Goal: Answer question/provide support: Share knowledge or assist other users

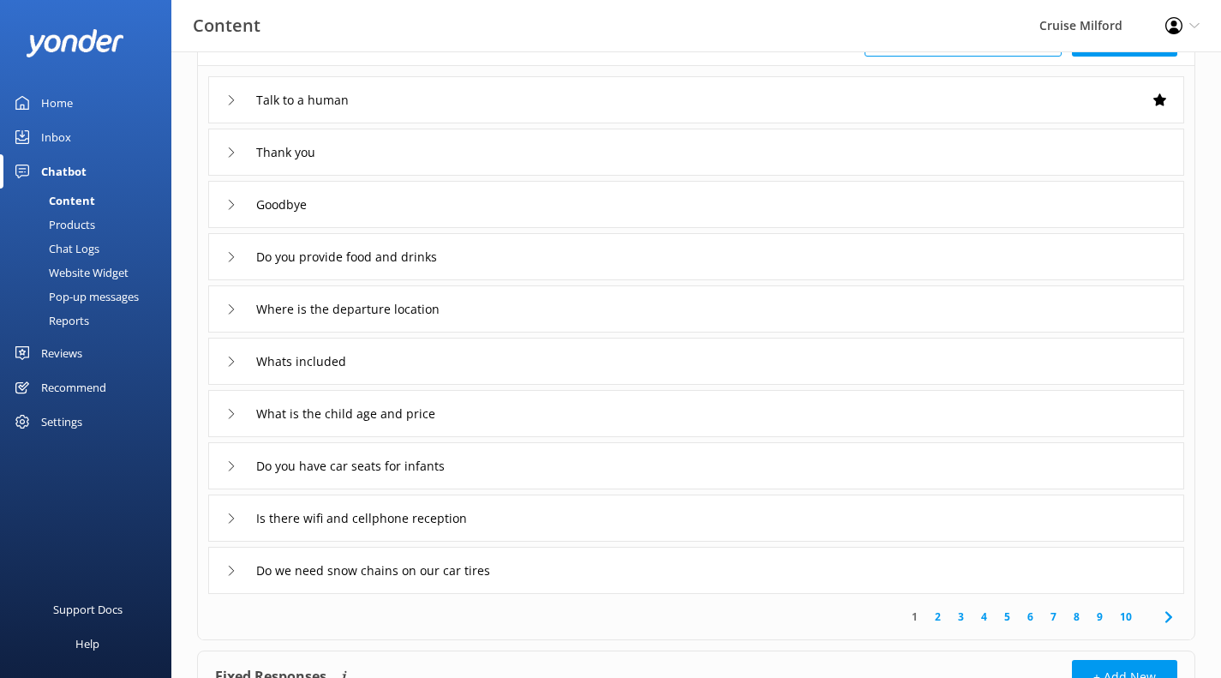
scroll to position [146, 0]
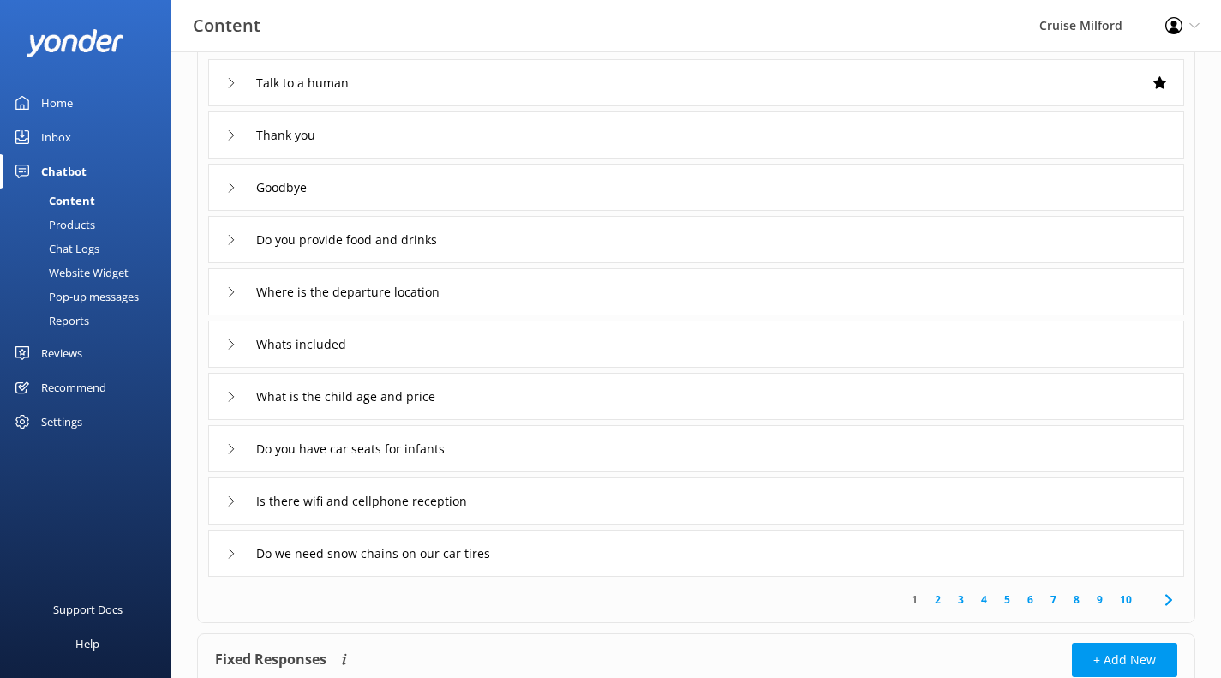
click at [940, 598] on link "2" at bounding box center [937, 599] width 23 height 16
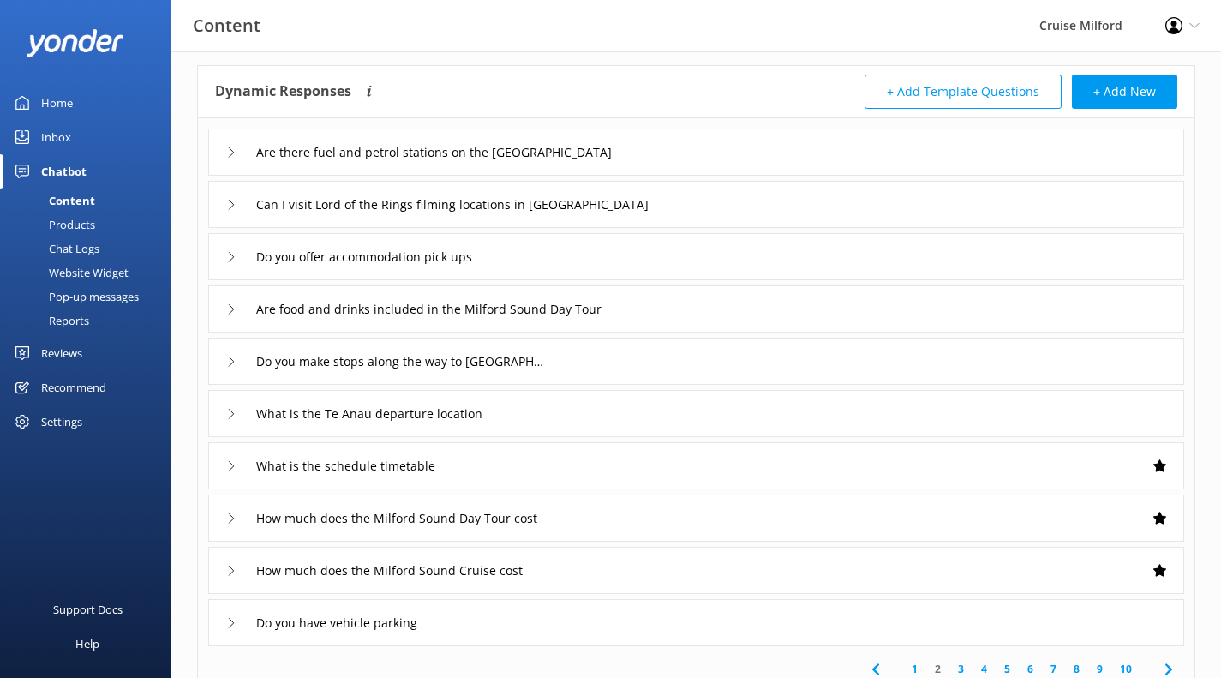
scroll to position [84, 0]
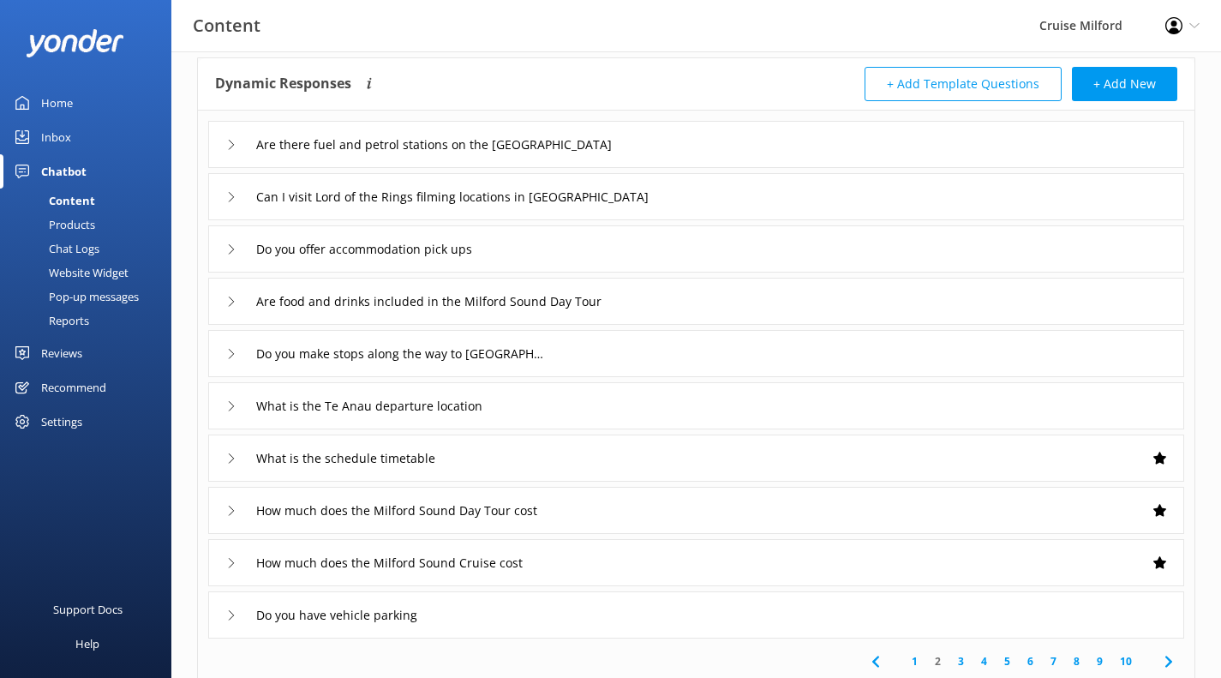
click at [962, 661] on link "3" at bounding box center [960, 661] width 23 height 16
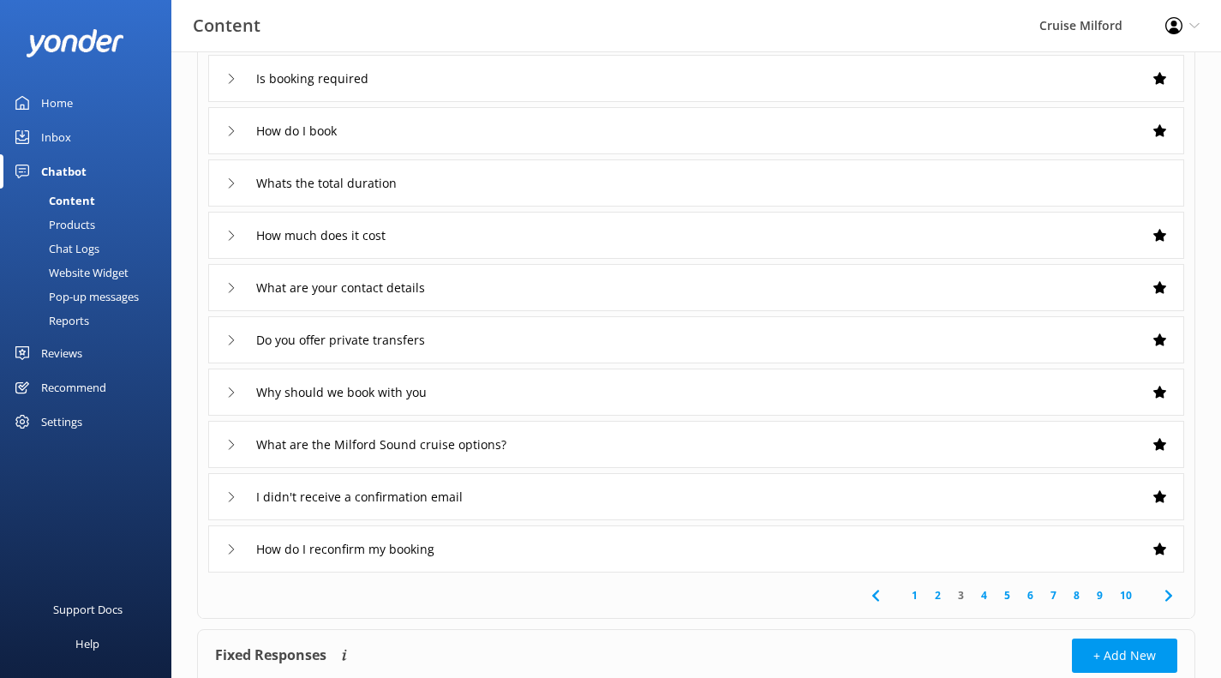
scroll to position [152, 0]
click at [229, 337] on icon at bounding box center [231, 338] width 10 height 10
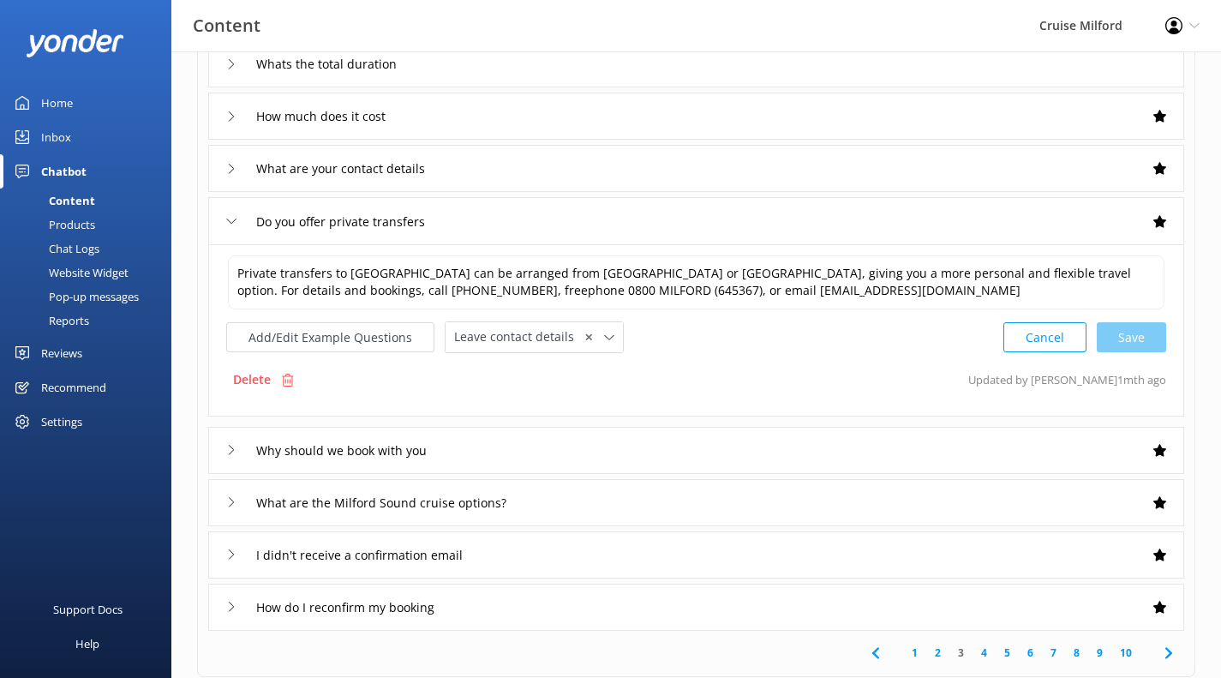
scroll to position [270, 0]
click at [988, 649] on link "4" at bounding box center [983, 651] width 23 height 16
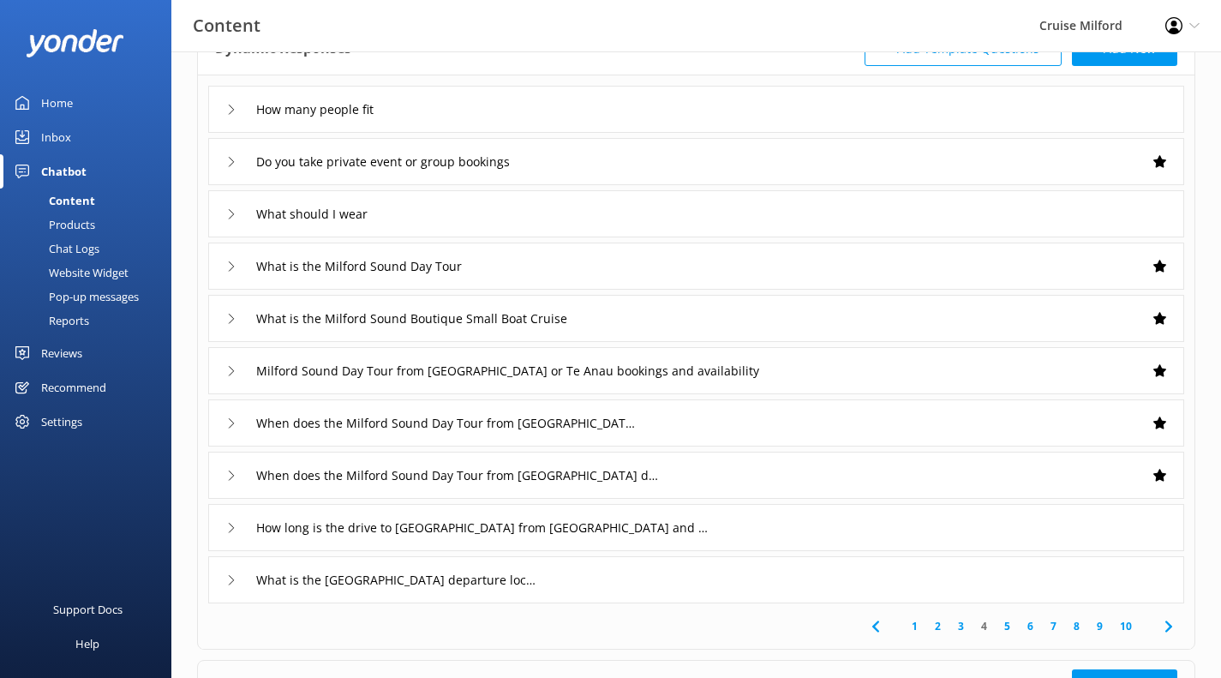
scroll to position [120, 0]
click at [231, 427] on div "When does the Milford Sound Day Tour from [GEOGRAPHIC_DATA] depart" at bounding box center [428, 422] width 404 height 28
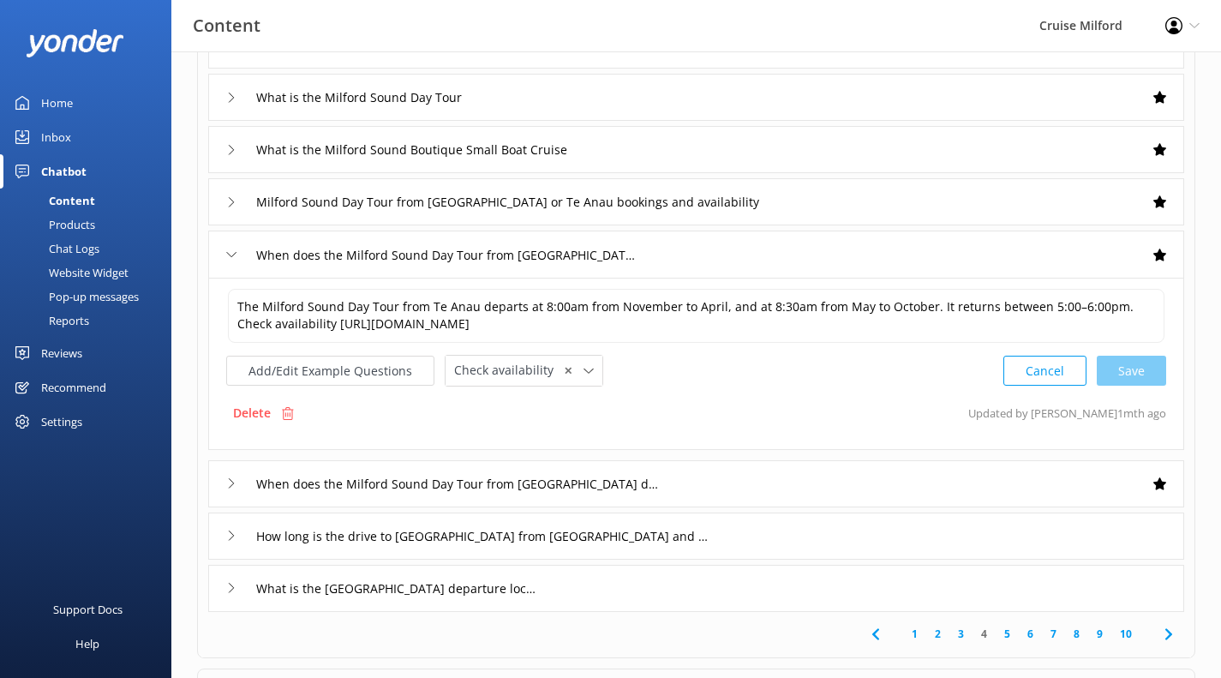
scroll to position [290, 0]
click at [1010, 630] on link "5" at bounding box center [1006, 632] width 23 height 16
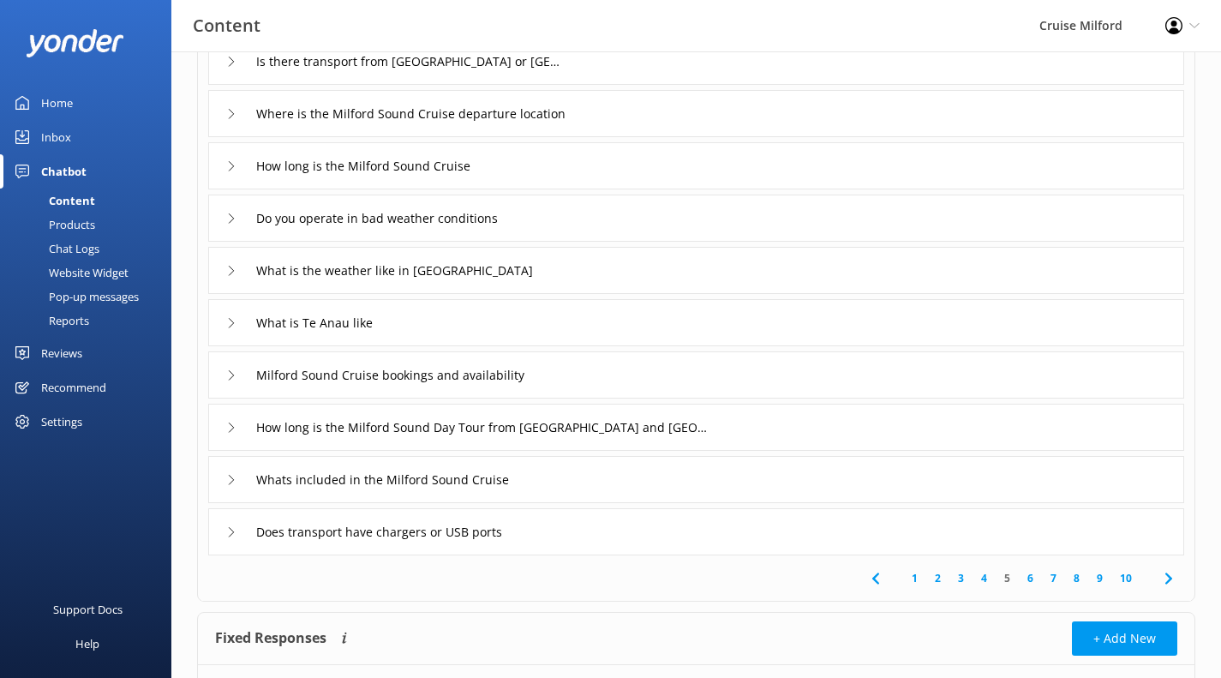
scroll to position [168, 0]
click at [761, 317] on div "What is Te Anau like" at bounding box center [696, 321] width 976 height 47
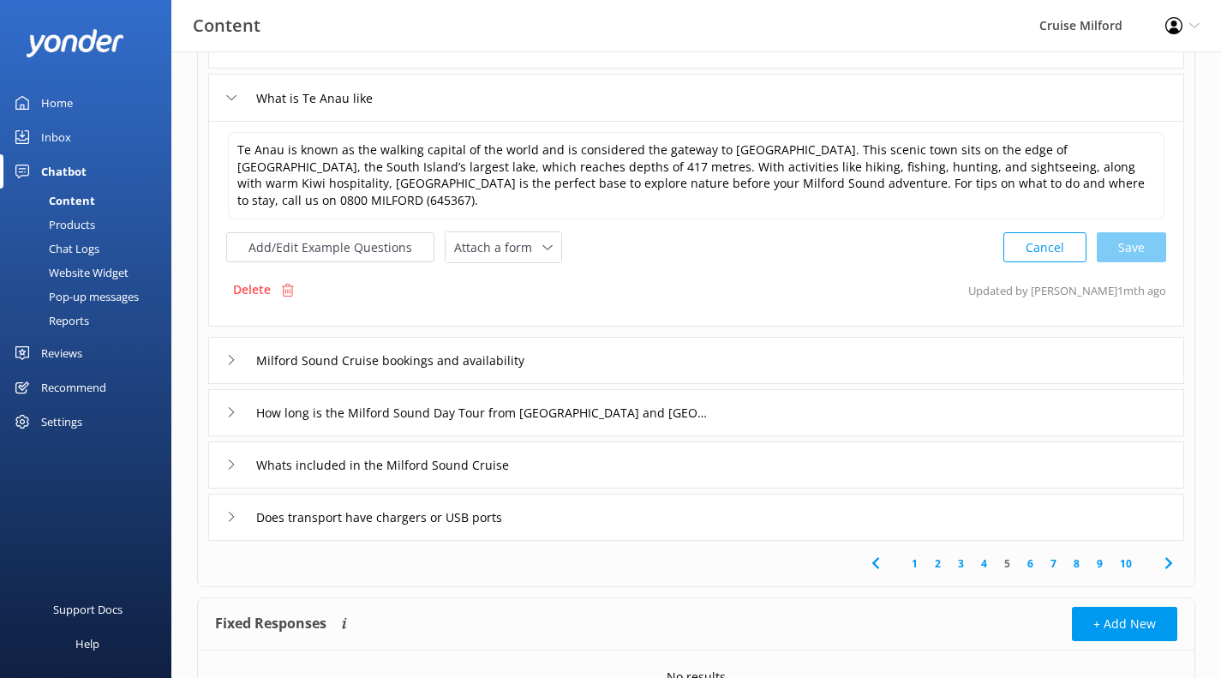
scroll to position [394, 0]
click at [617, 503] on div "Does transport have chargers or USB ports" at bounding box center [696, 515] width 976 height 47
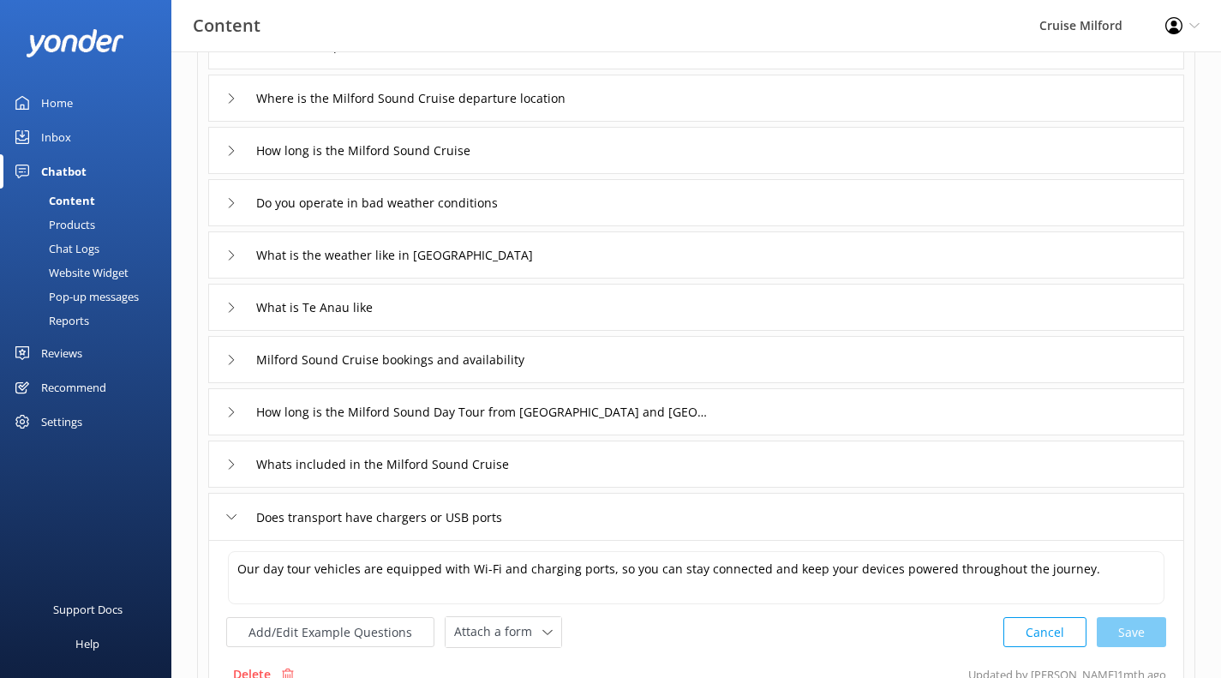
scroll to position [188, 0]
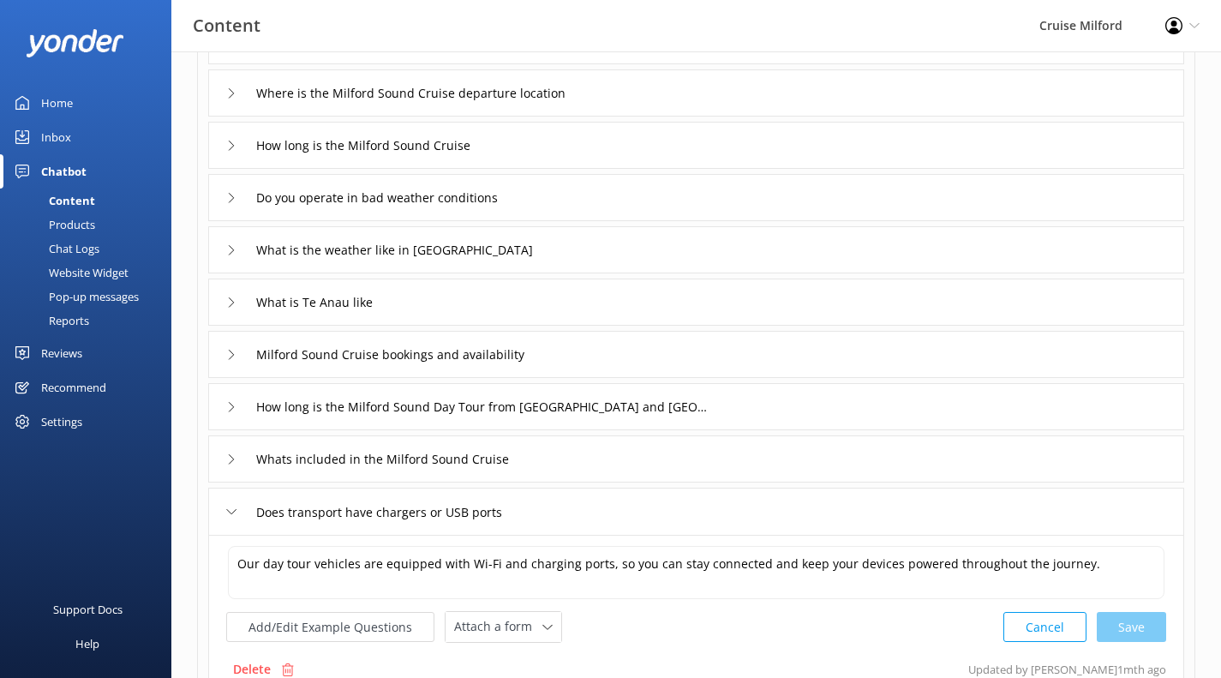
click at [224, 197] on div "Do you operate in bad weather conditions" at bounding box center [696, 197] width 976 height 47
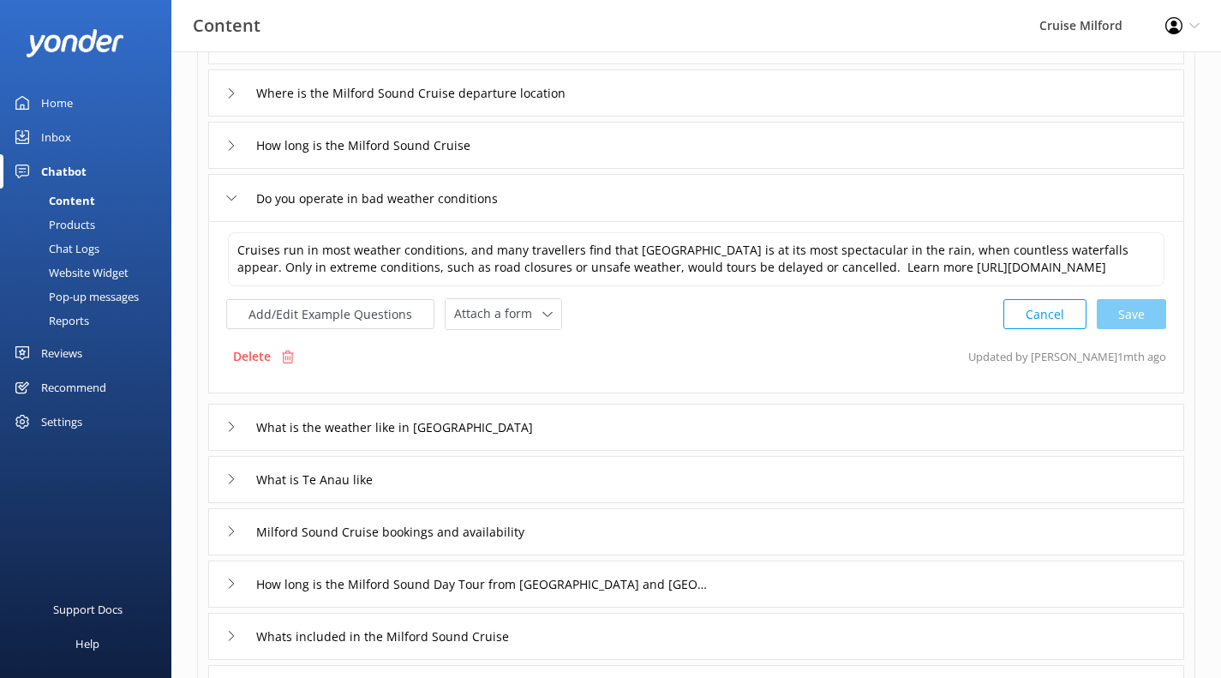
click at [234, 432] on icon at bounding box center [231, 426] width 10 height 10
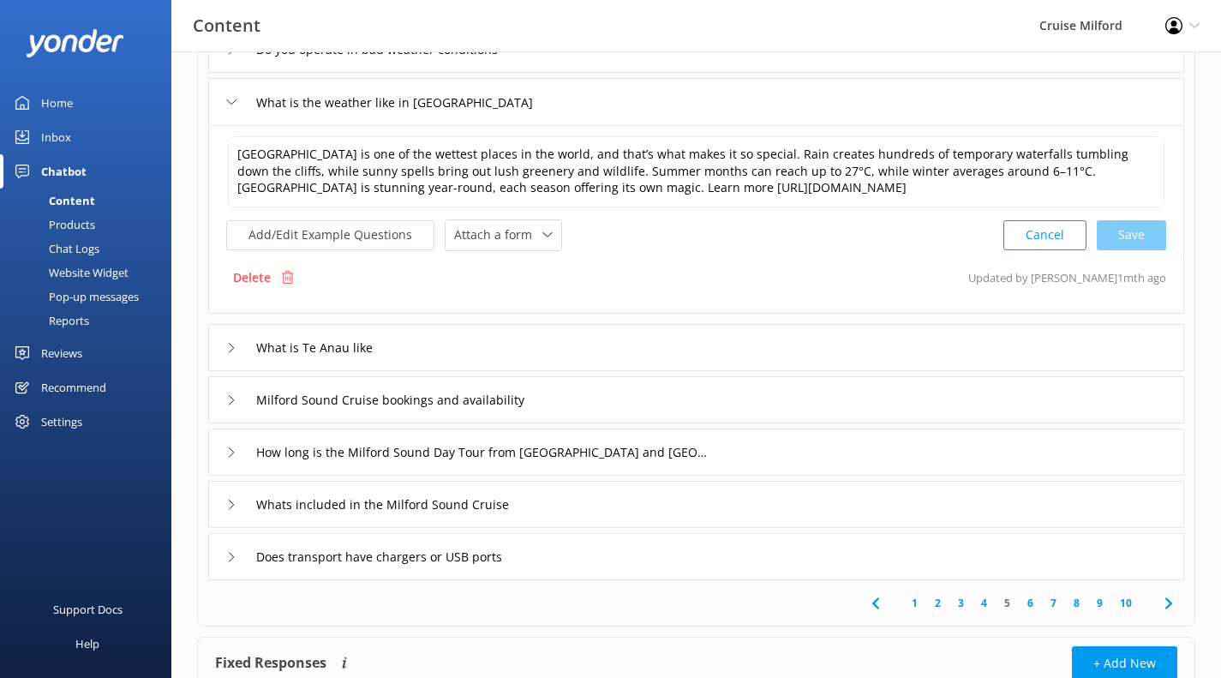
scroll to position [355, 0]
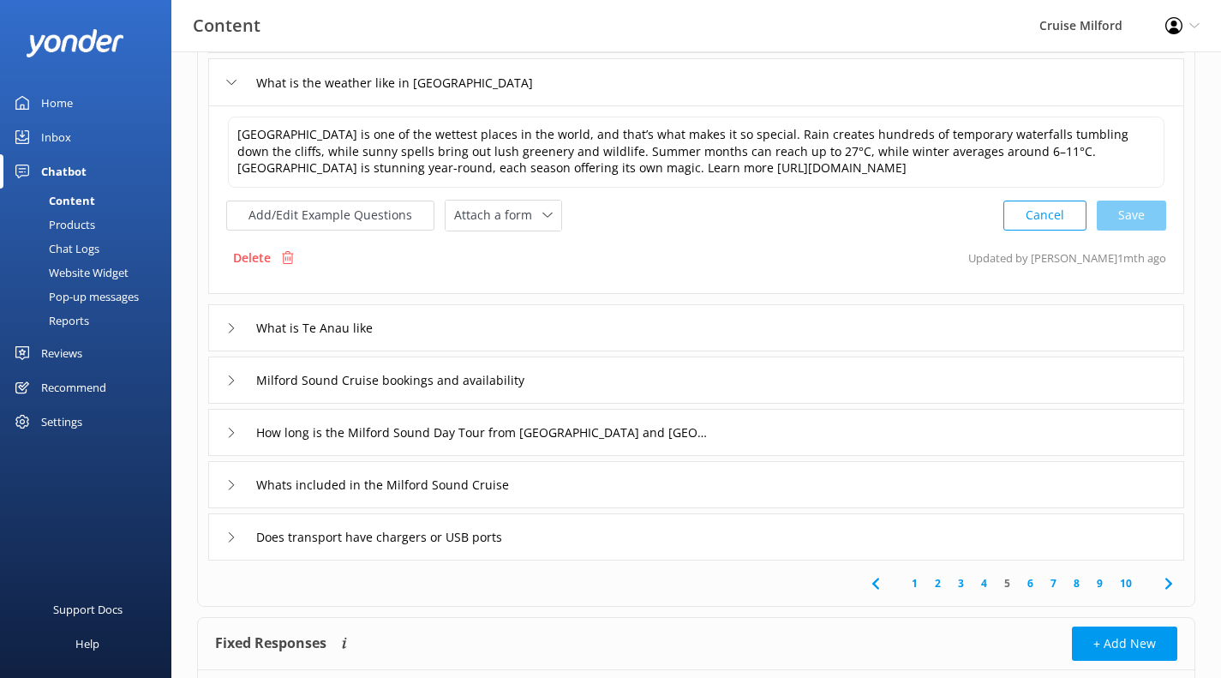
click at [231, 438] on icon at bounding box center [231, 432] width 10 height 10
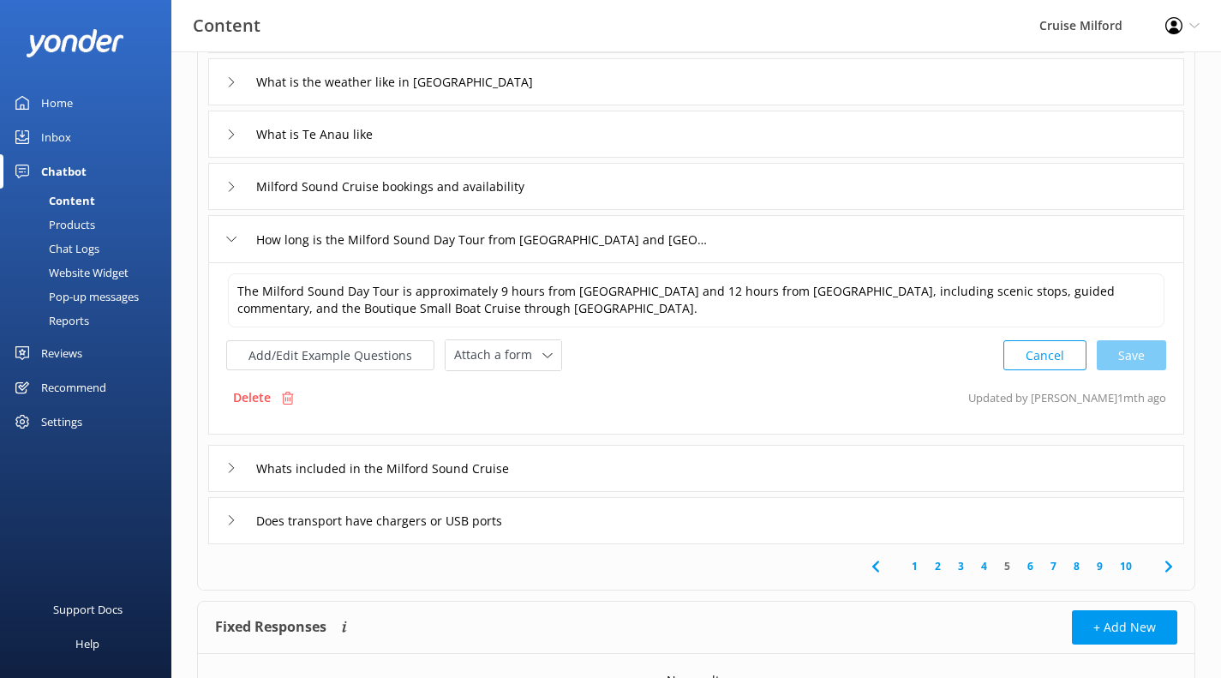
click at [231, 523] on icon at bounding box center [231, 520] width 10 height 10
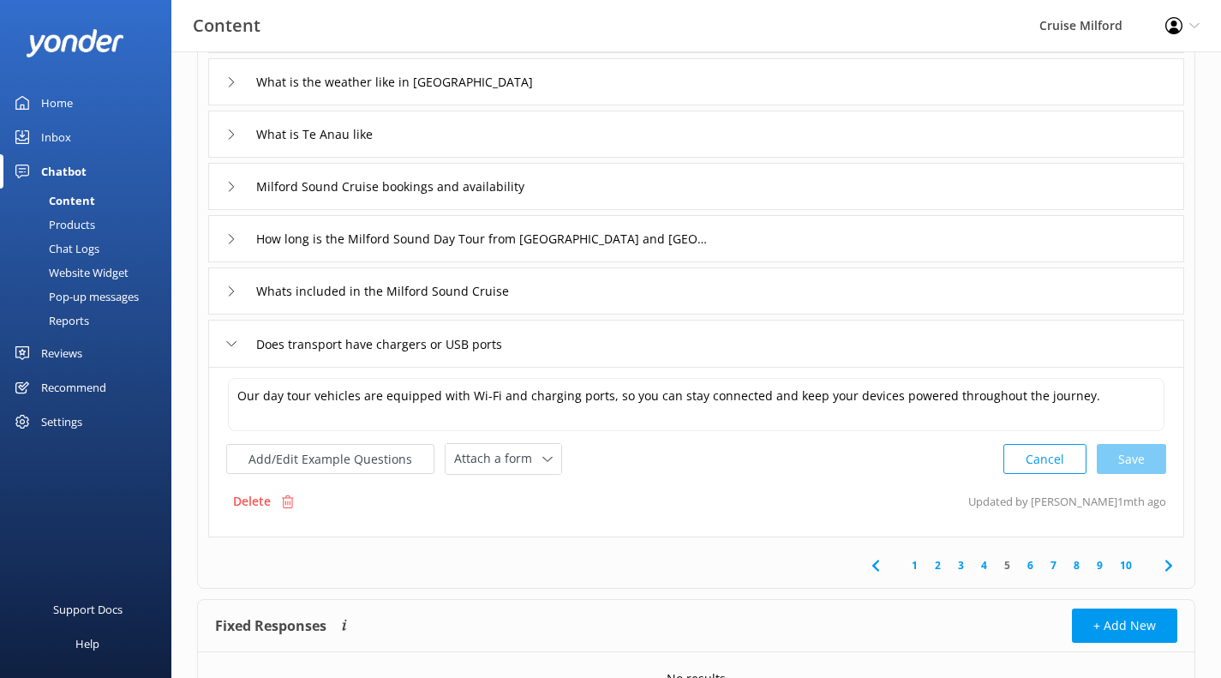
click at [233, 346] on icon at bounding box center [231, 343] width 10 height 10
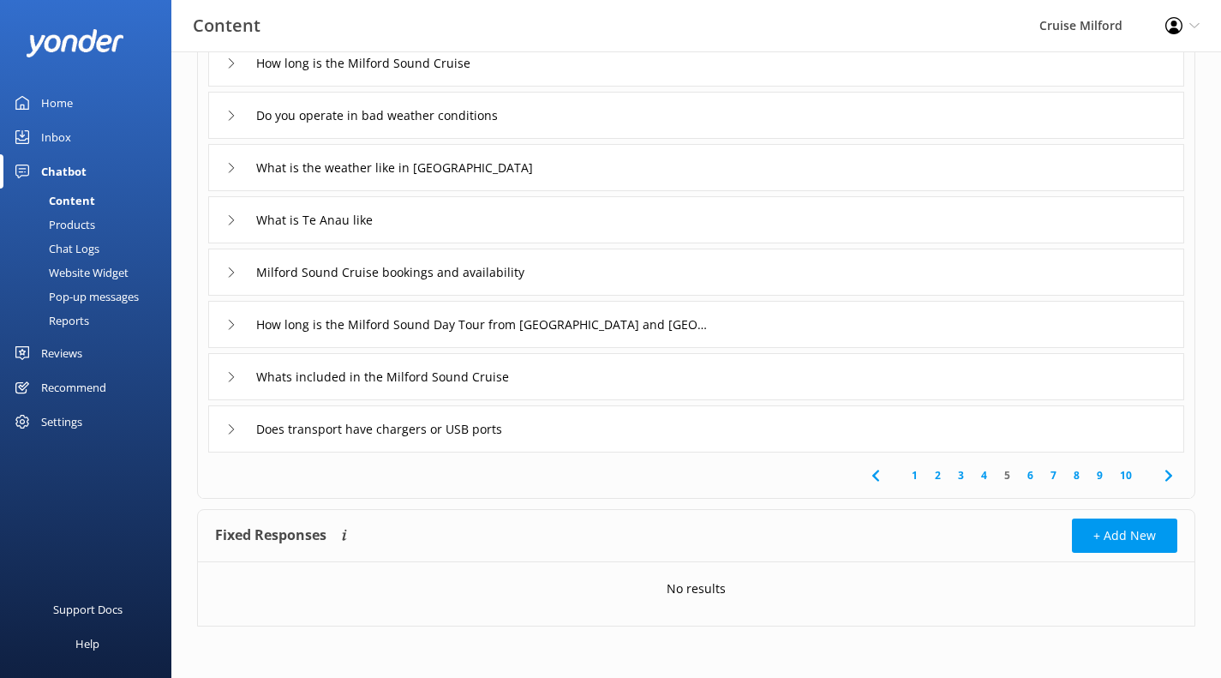
scroll to position [270, 0]
click at [232, 435] on div "Does transport have chargers or USB ports" at bounding box center [376, 429] width 301 height 28
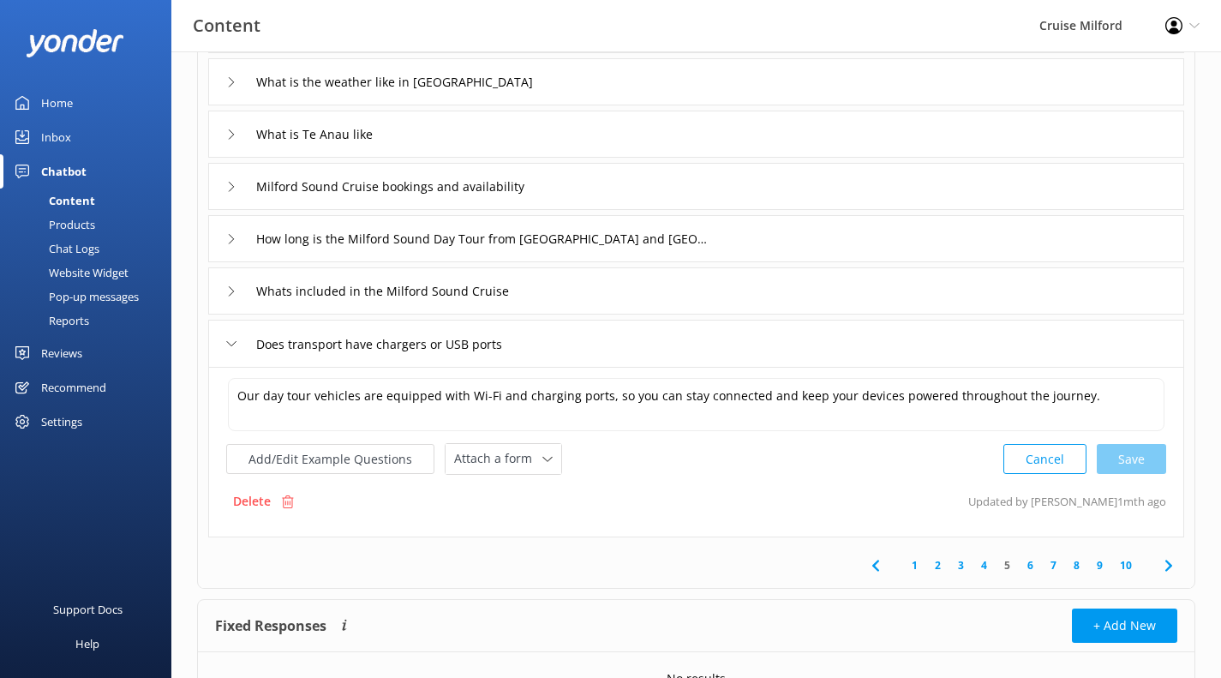
click at [1026, 572] on link "6" at bounding box center [1029, 565] width 23 height 16
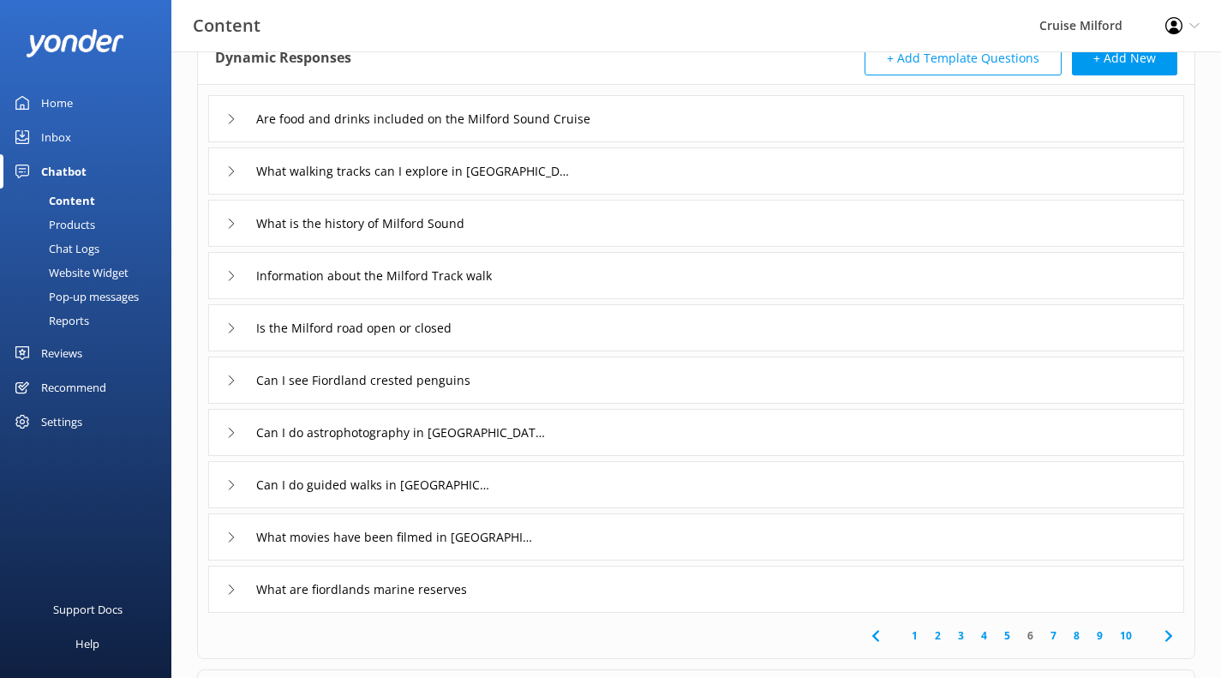
scroll to position [115, 0]
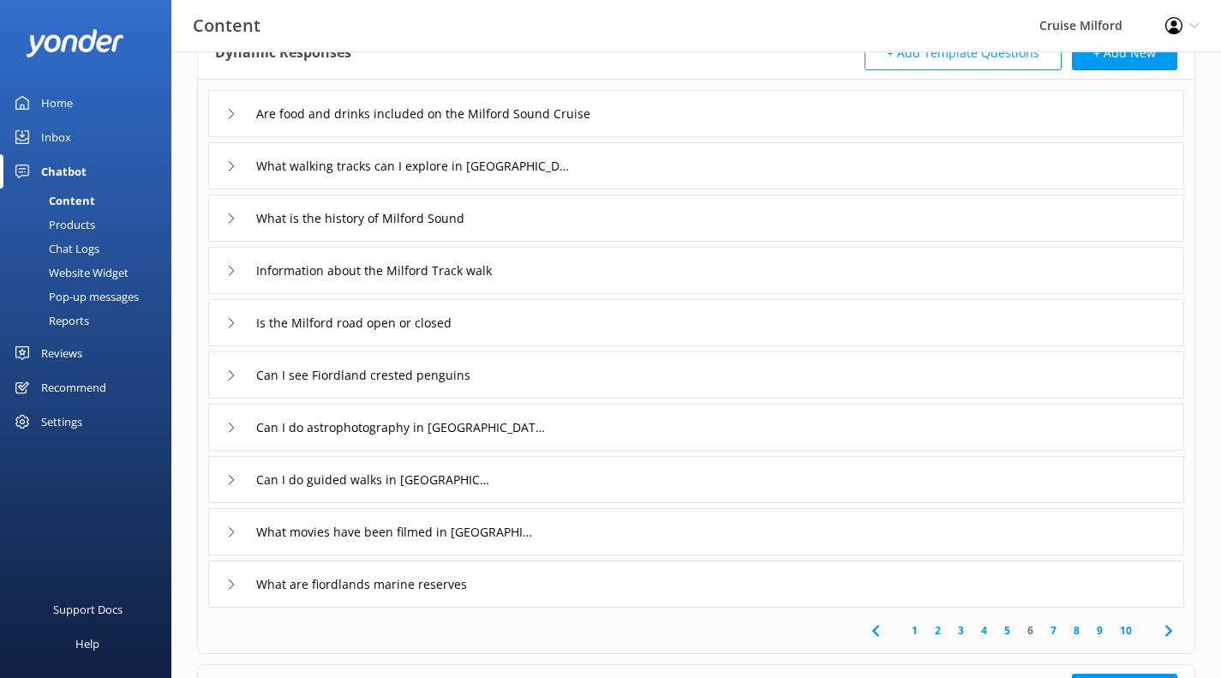
click at [229, 325] on icon at bounding box center [231, 323] width 10 height 10
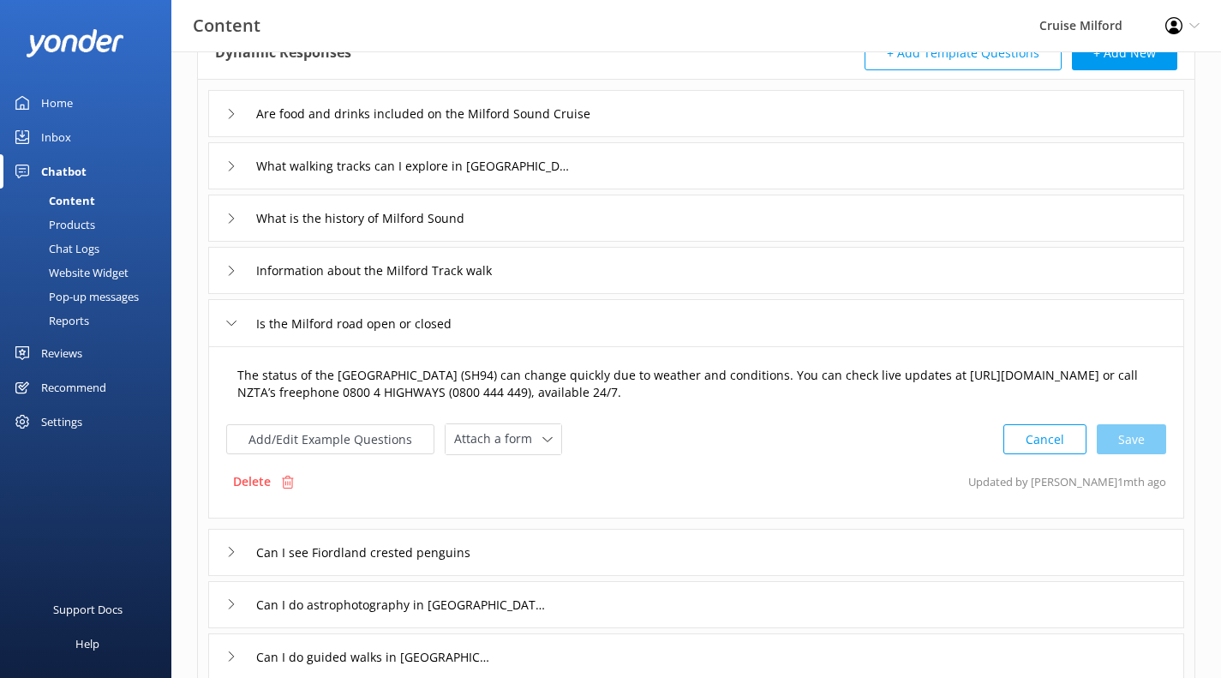
click at [728, 379] on textarea "The status of the [GEOGRAPHIC_DATA] (SH94) can change quickly due to weather an…" at bounding box center [696, 384] width 936 height 54
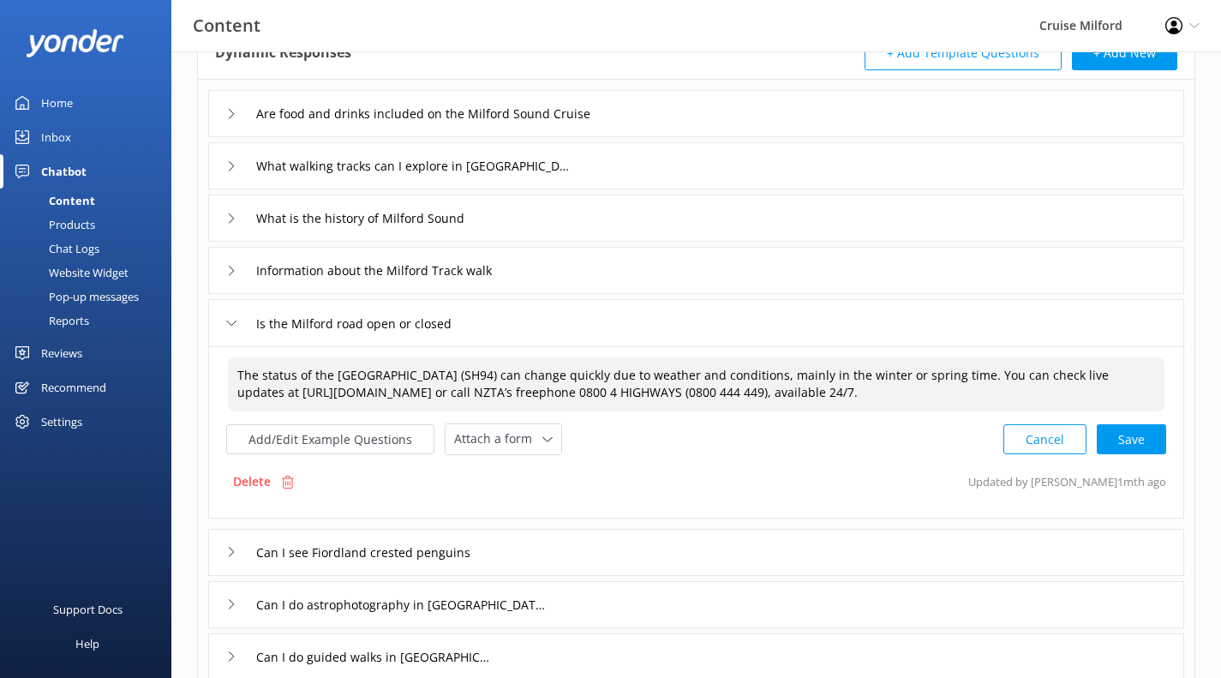
click at [1105, 395] on textarea "The status of the [GEOGRAPHIC_DATA] (SH94) can change quickly due to weather an…" at bounding box center [696, 384] width 936 height 54
click at [931, 375] on textarea "The status of the [GEOGRAPHIC_DATA] (SH94) can change quickly due to weather an…" at bounding box center [696, 384] width 936 height 54
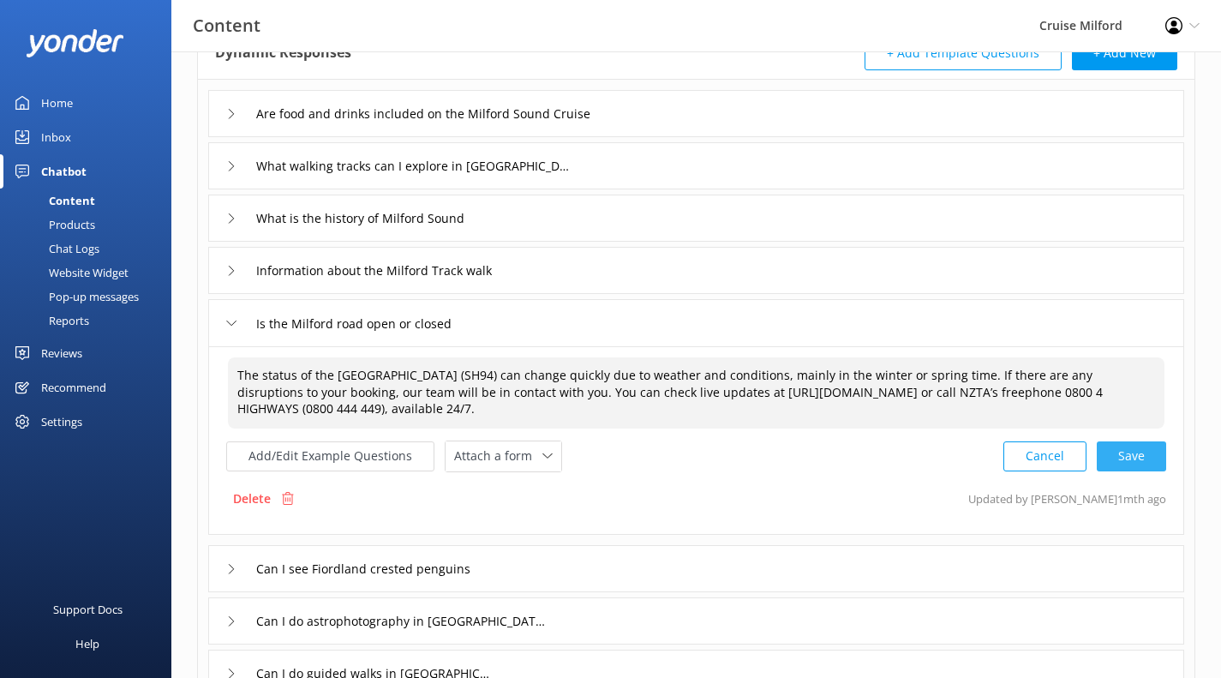
click at [1127, 462] on div "Cancel Save" at bounding box center [1084, 456] width 163 height 32
type textarea "The status of the [GEOGRAPHIC_DATA] (SH94) can change quickly due to weather an…"
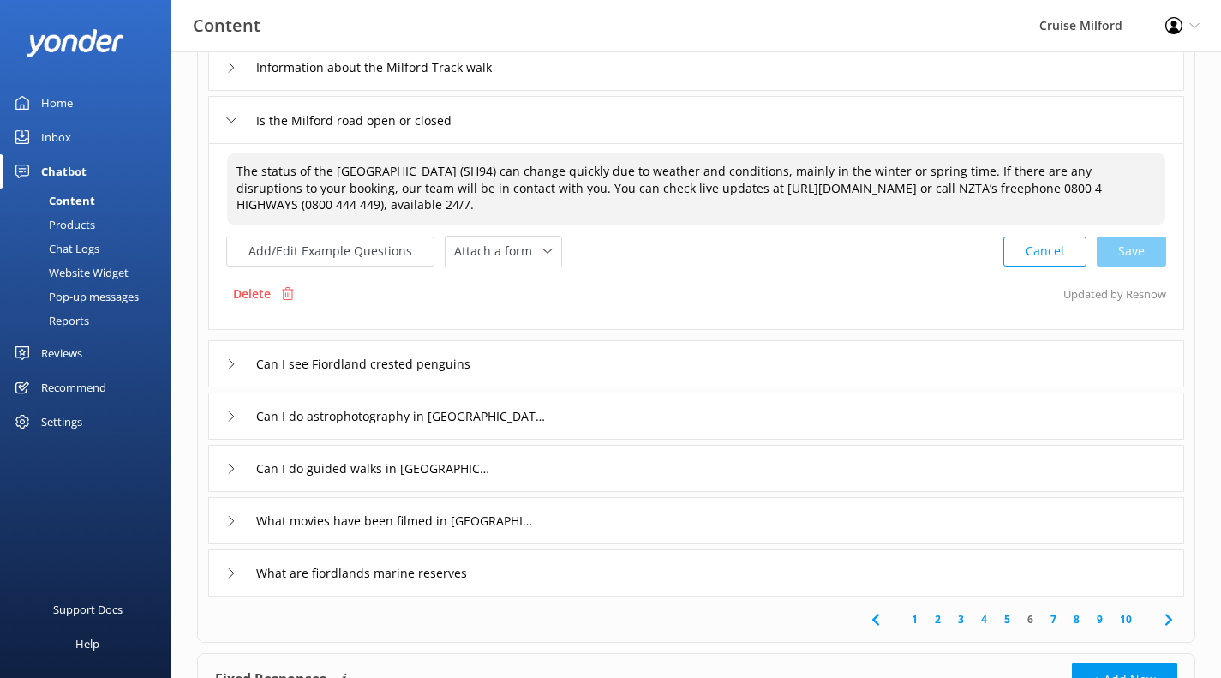
scroll to position [319, 0]
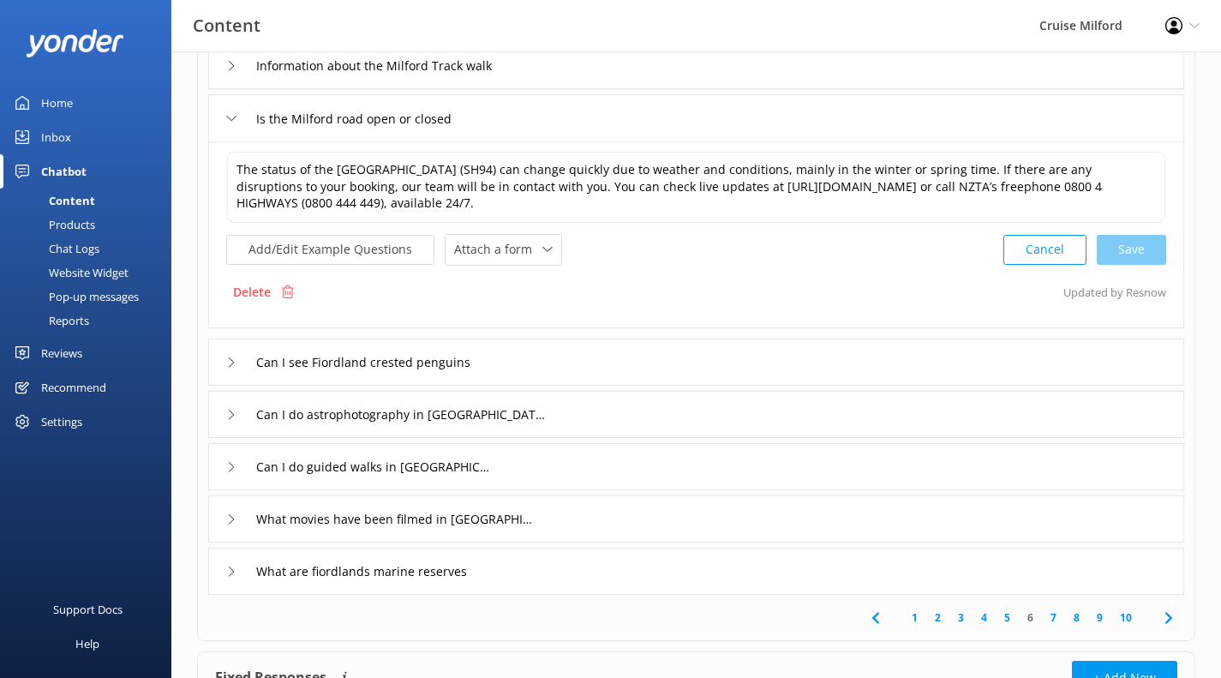
click at [231, 470] on icon at bounding box center [231, 467] width 10 height 10
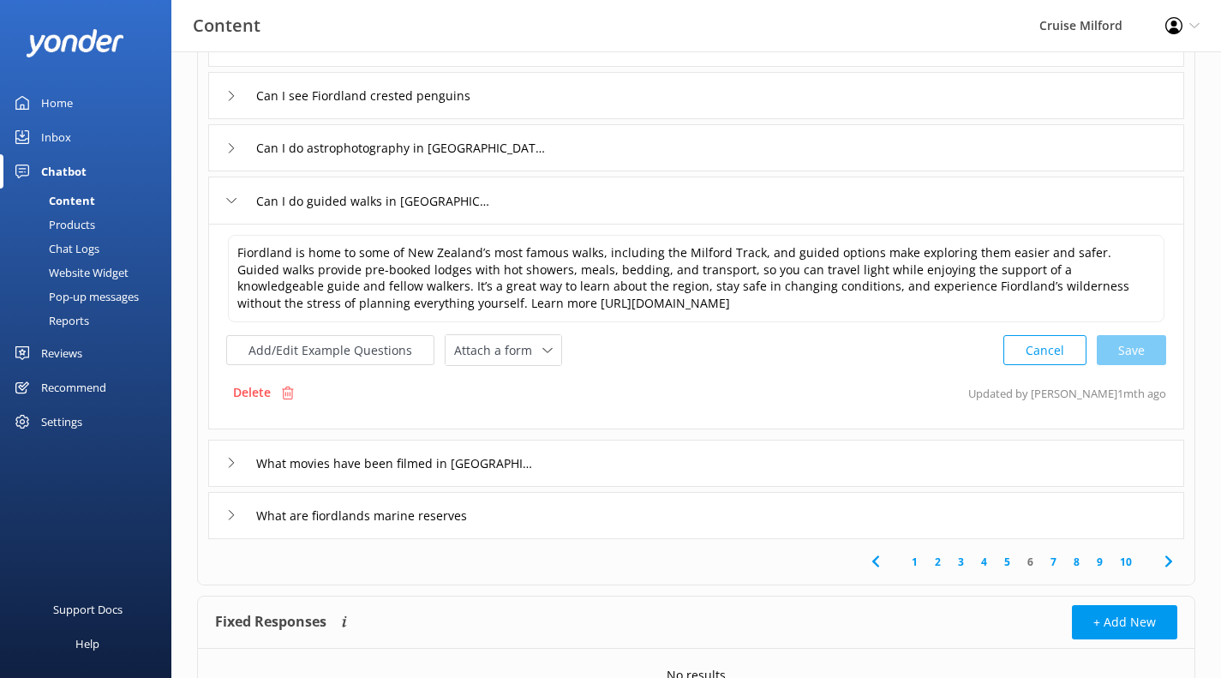
scroll to position [395, 0]
click at [1054, 558] on link "7" at bounding box center [1053, 560] width 23 height 16
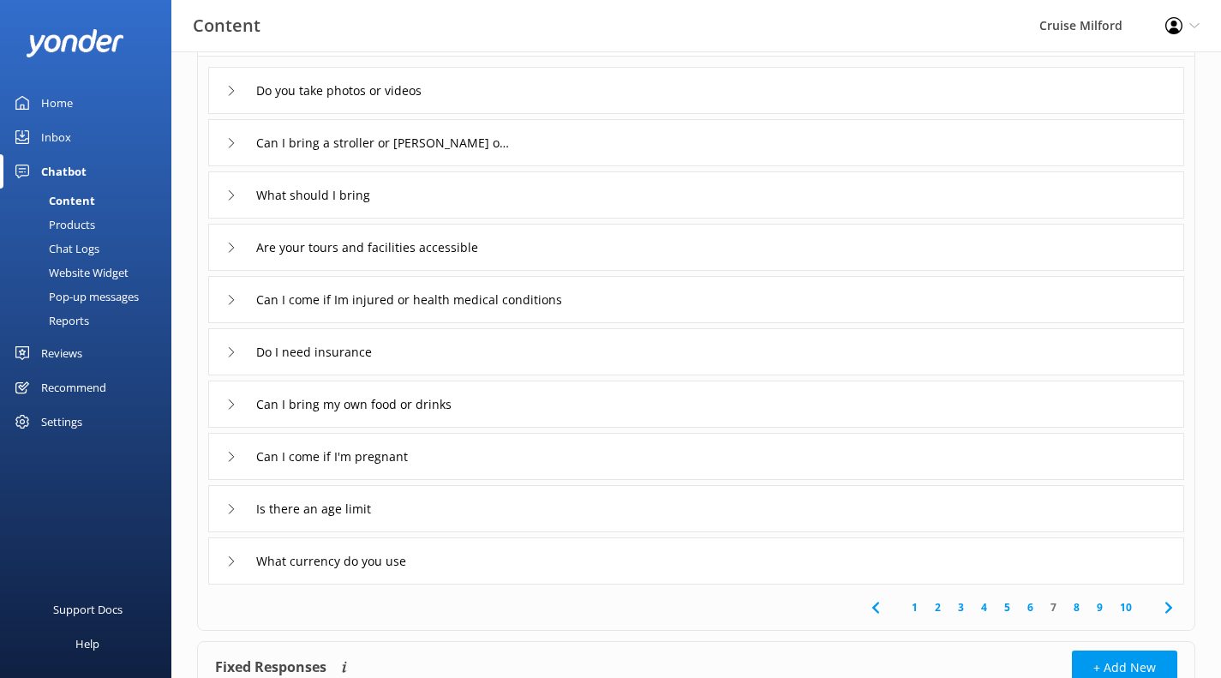
scroll to position [142, 0]
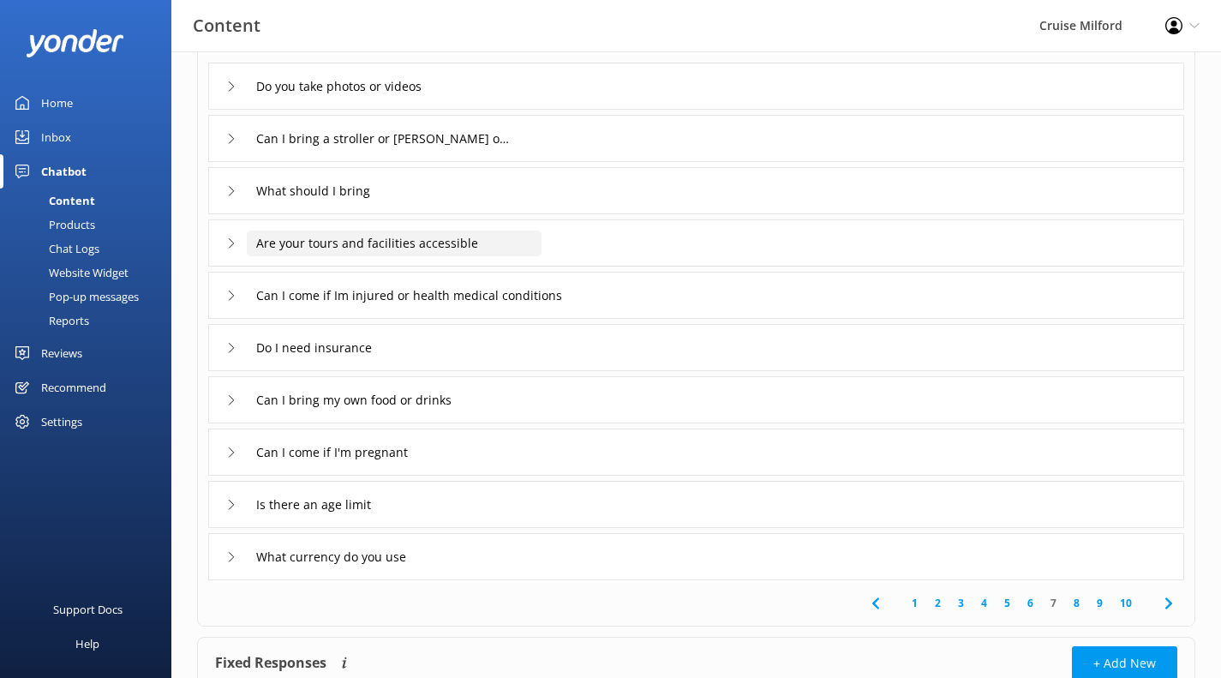
click at [483, 246] on input "Are your tours and facilities accessible" at bounding box center [394, 243] width 295 height 26
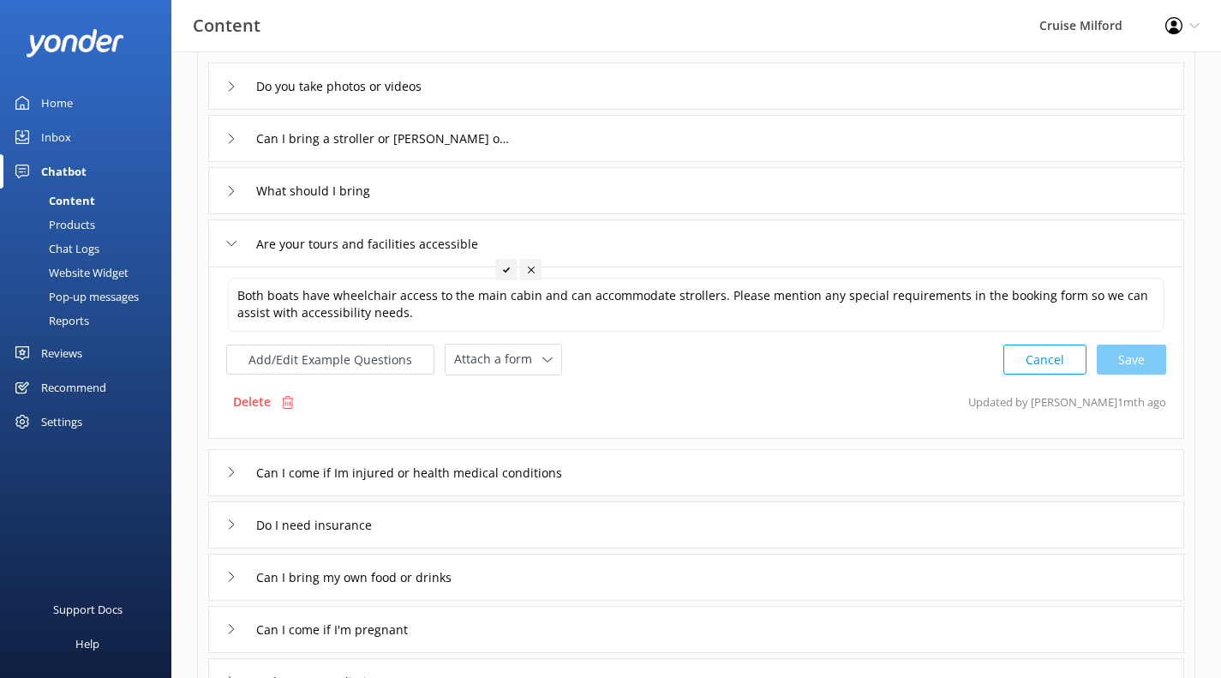
click at [706, 248] on div "Are your tours and facilities accessible" at bounding box center [696, 242] width 976 height 47
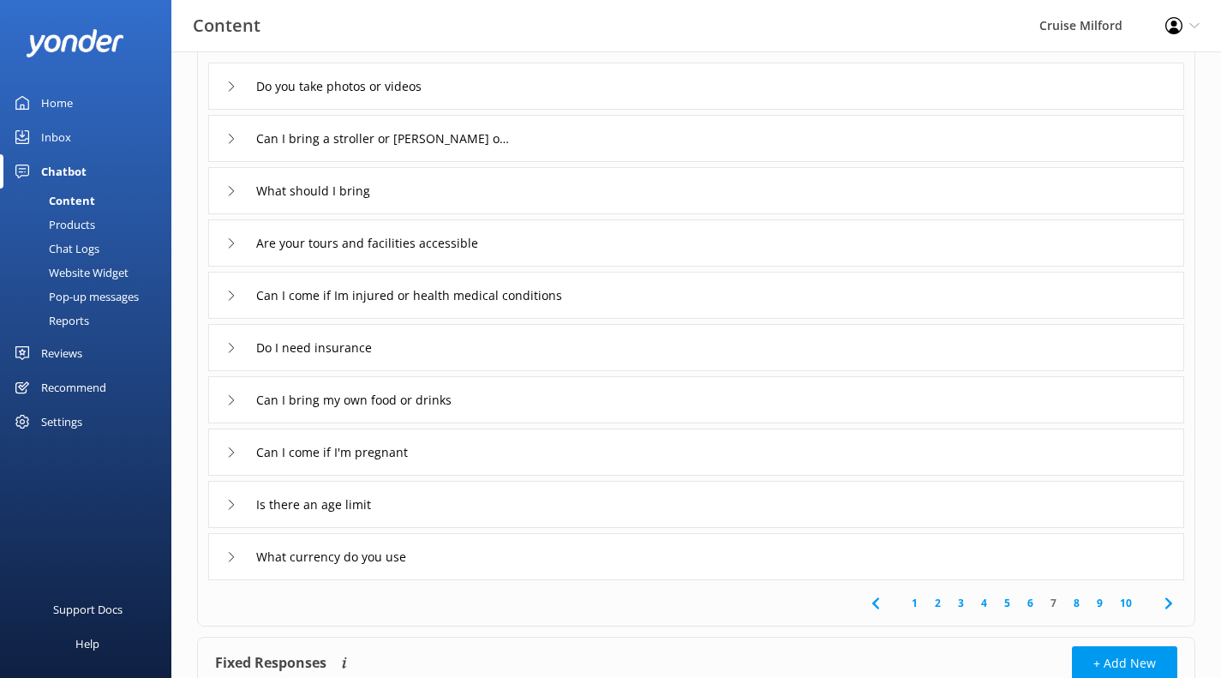
click at [706, 248] on div "Are your tours and facilities accessible" at bounding box center [696, 242] width 976 height 47
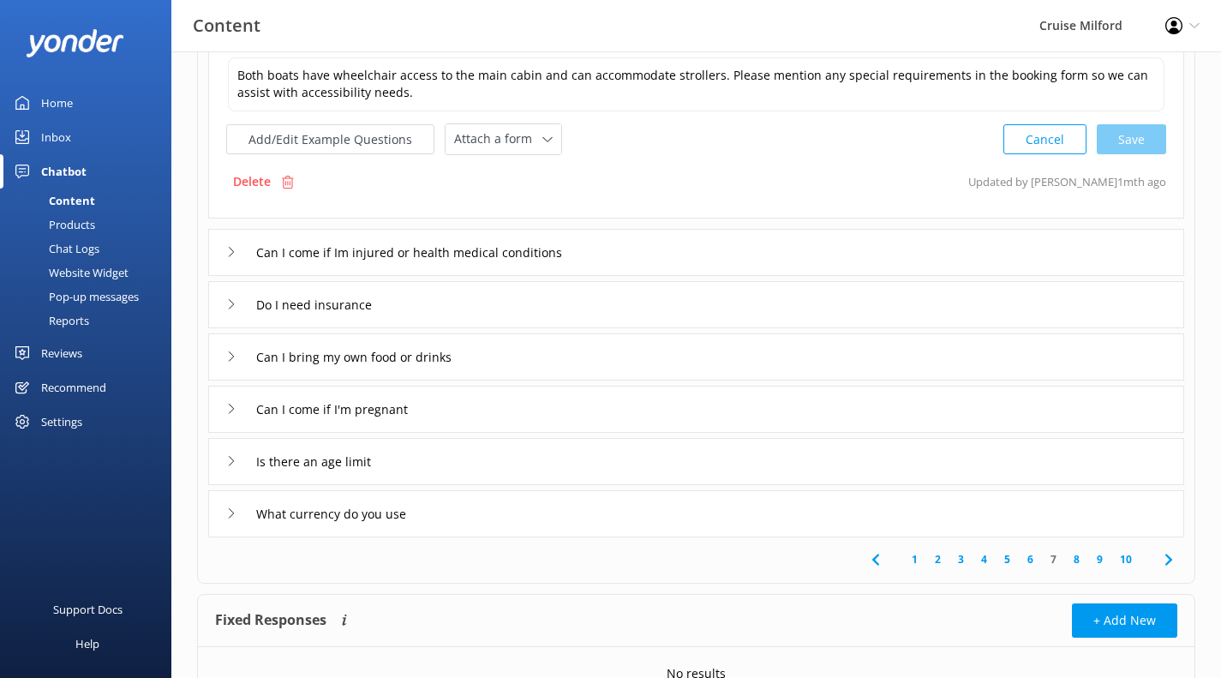
scroll to position [364, 0]
click at [1078, 556] on link "8" at bounding box center [1076, 557] width 23 height 16
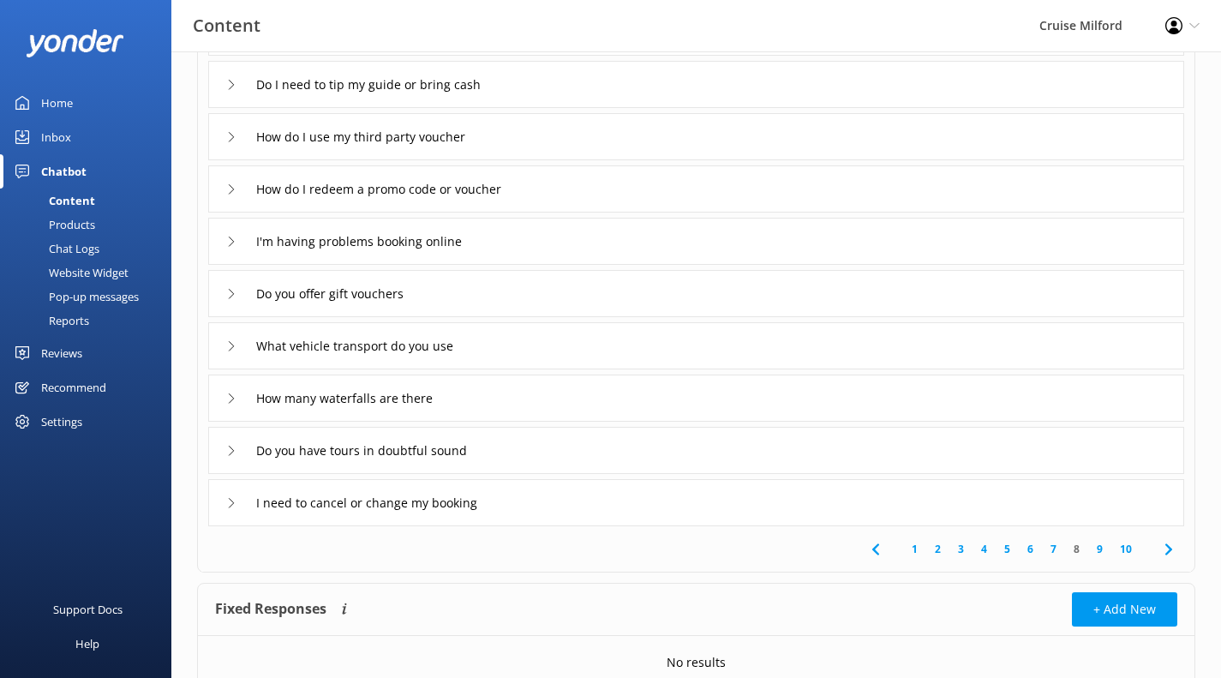
scroll to position [197, 0]
click at [797, 337] on div "What vehicle transport do you use" at bounding box center [696, 344] width 976 height 47
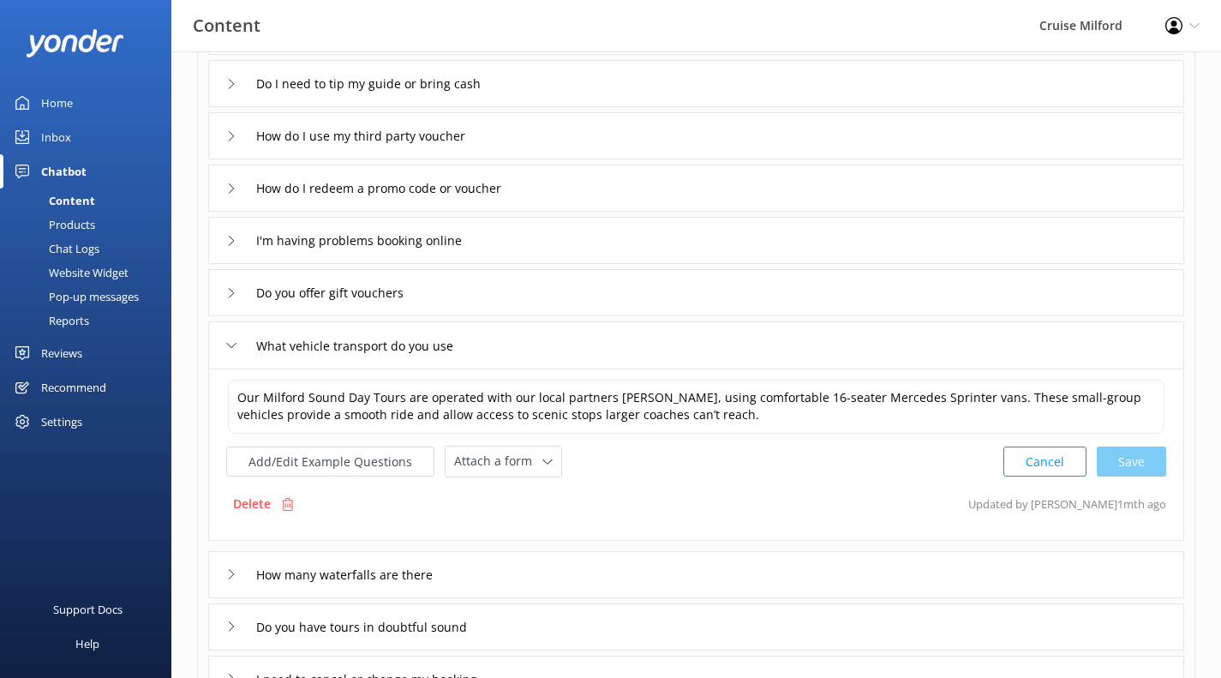
click at [797, 337] on div "What vehicle transport do you use" at bounding box center [696, 344] width 976 height 47
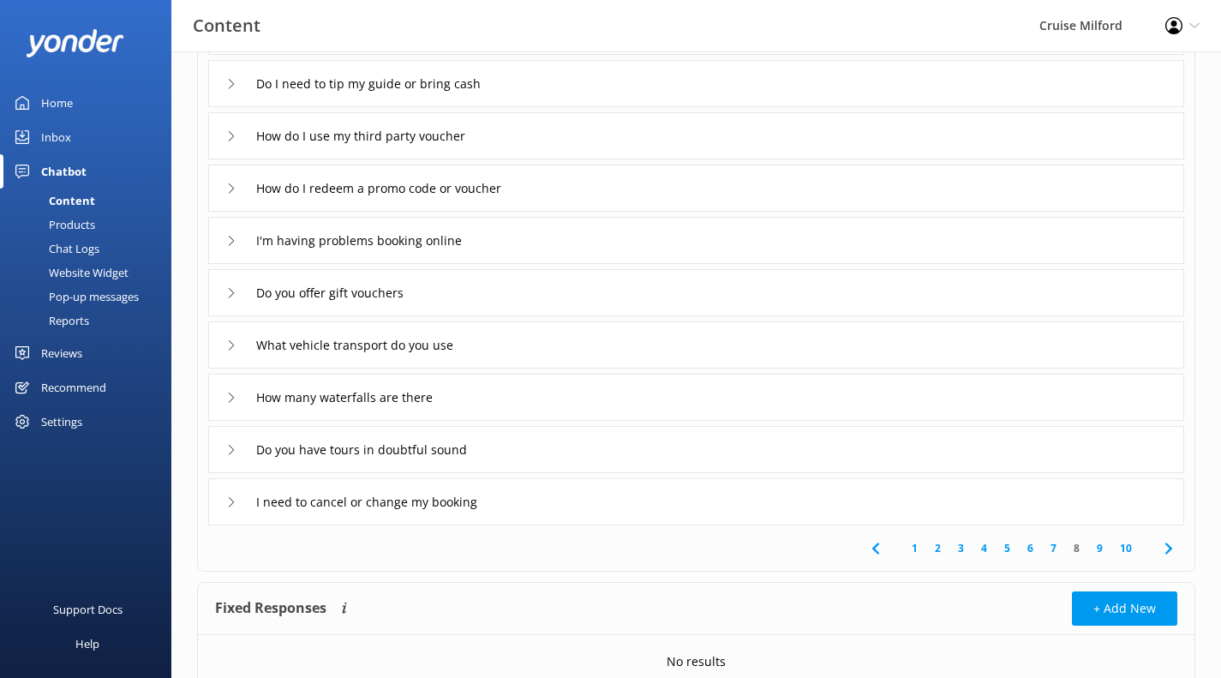
click at [797, 337] on div "What vehicle transport do you use" at bounding box center [696, 344] width 976 height 47
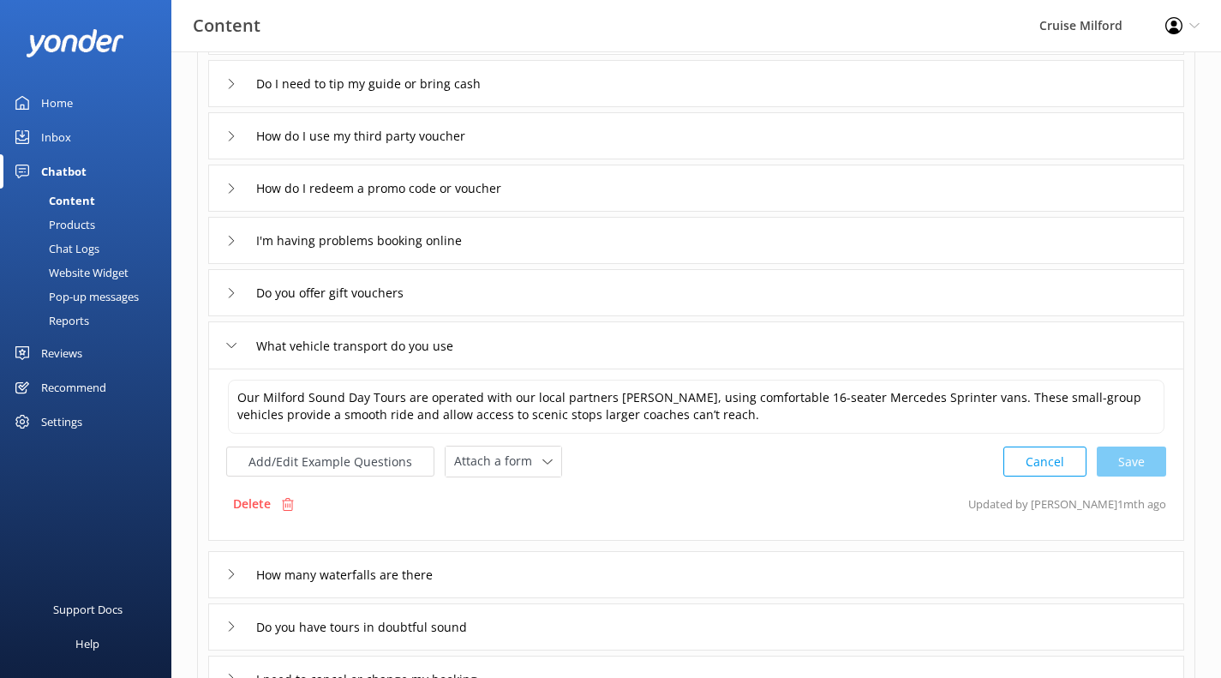
click at [673, 349] on div "What vehicle transport do you use" at bounding box center [696, 344] width 976 height 47
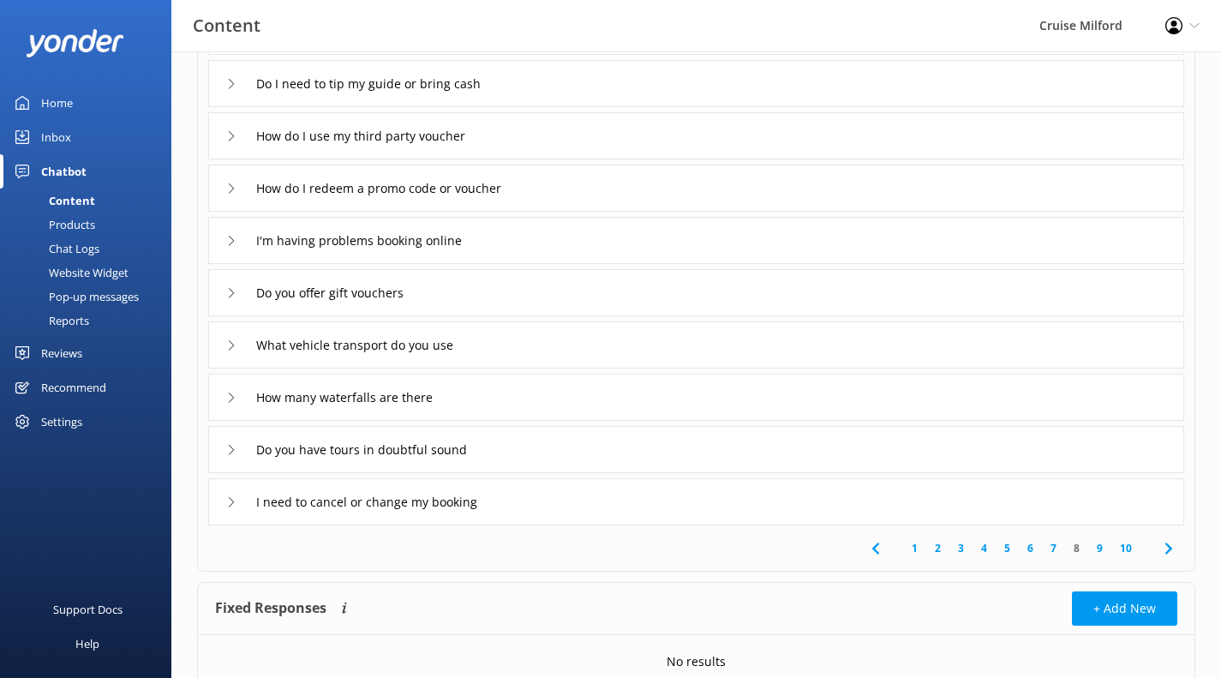
click at [1100, 546] on link "9" at bounding box center [1099, 548] width 23 height 16
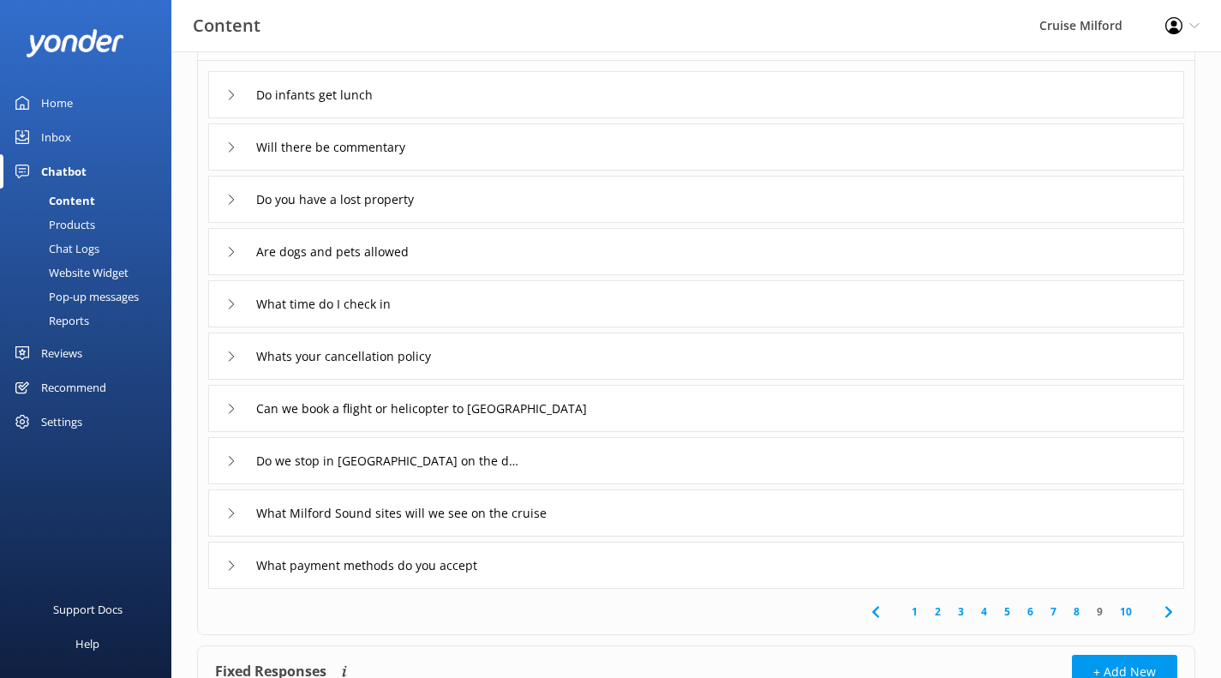
scroll to position [134, 0]
click at [869, 404] on div "Can we book a flight or helicopter to [GEOGRAPHIC_DATA]" at bounding box center [696, 407] width 976 height 47
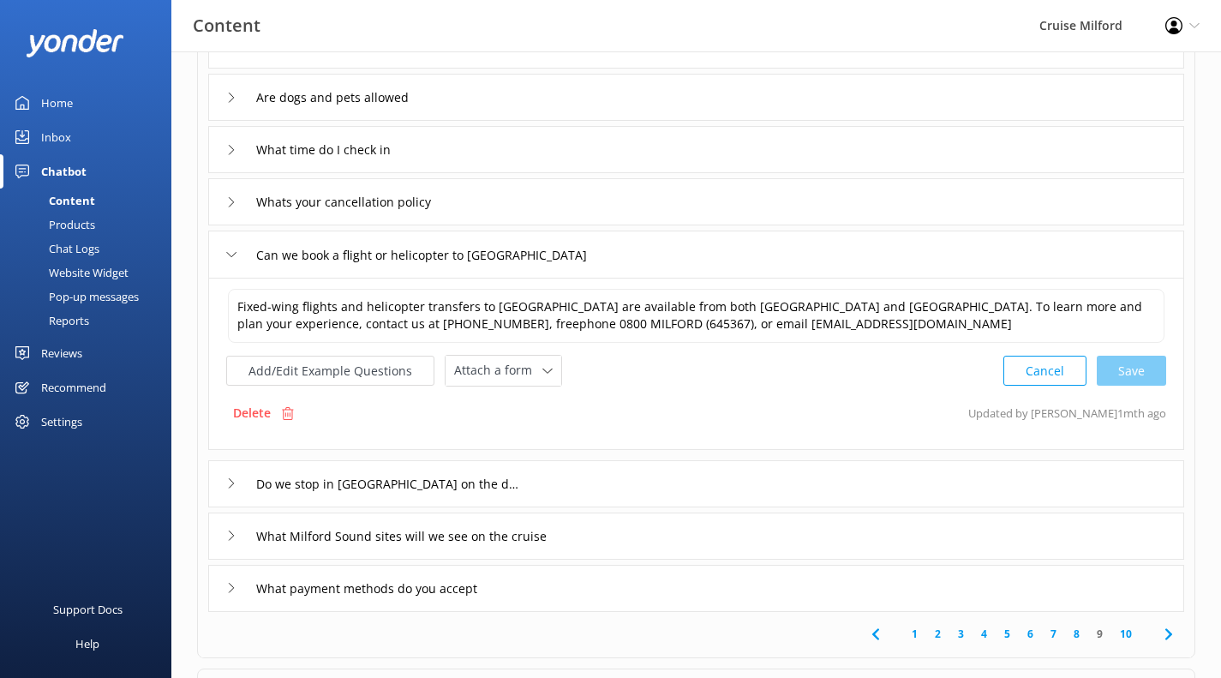
scroll to position [295, 0]
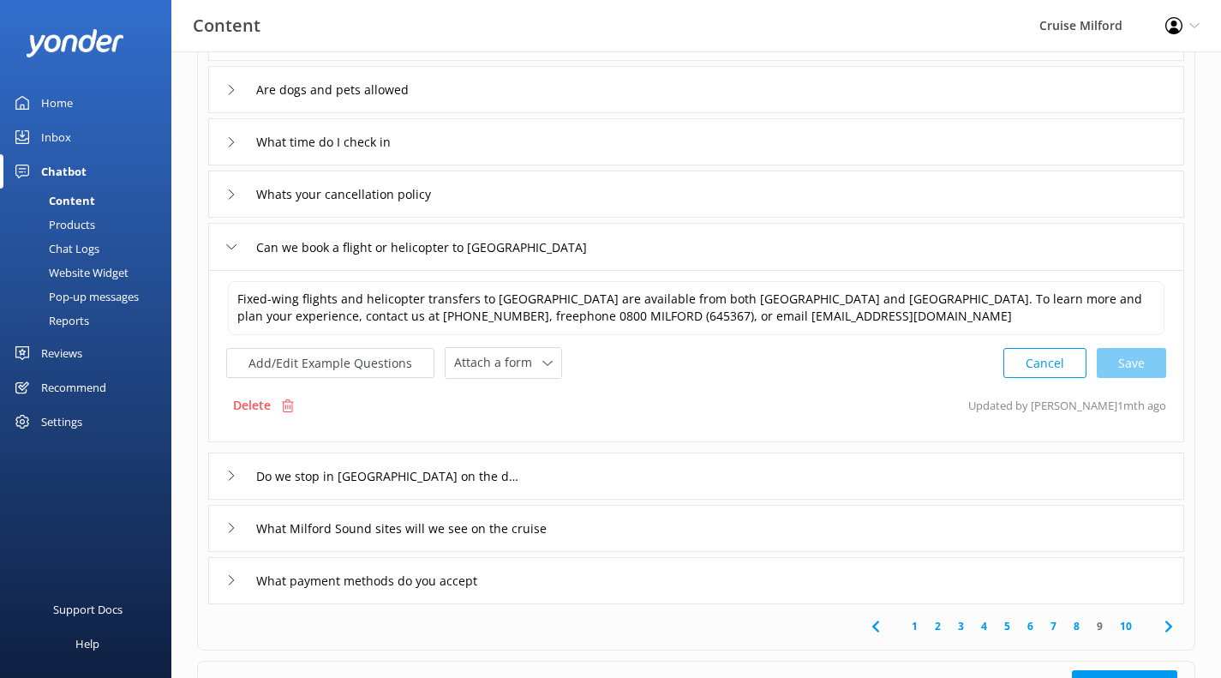
click at [81, 346] on div "Reviews" at bounding box center [61, 353] width 41 height 34
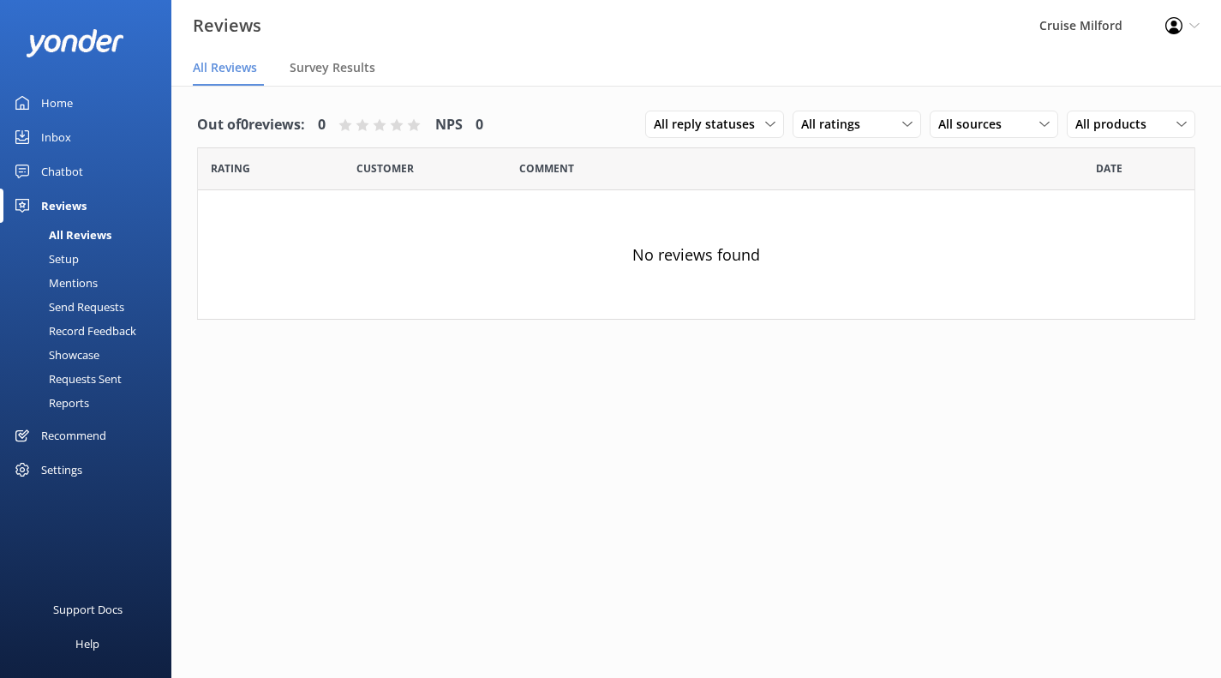
click at [67, 254] on div "Setup" at bounding box center [44, 259] width 69 height 24
click at [63, 165] on div "Chatbot" at bounding box center [62, 171] width 42 height 34
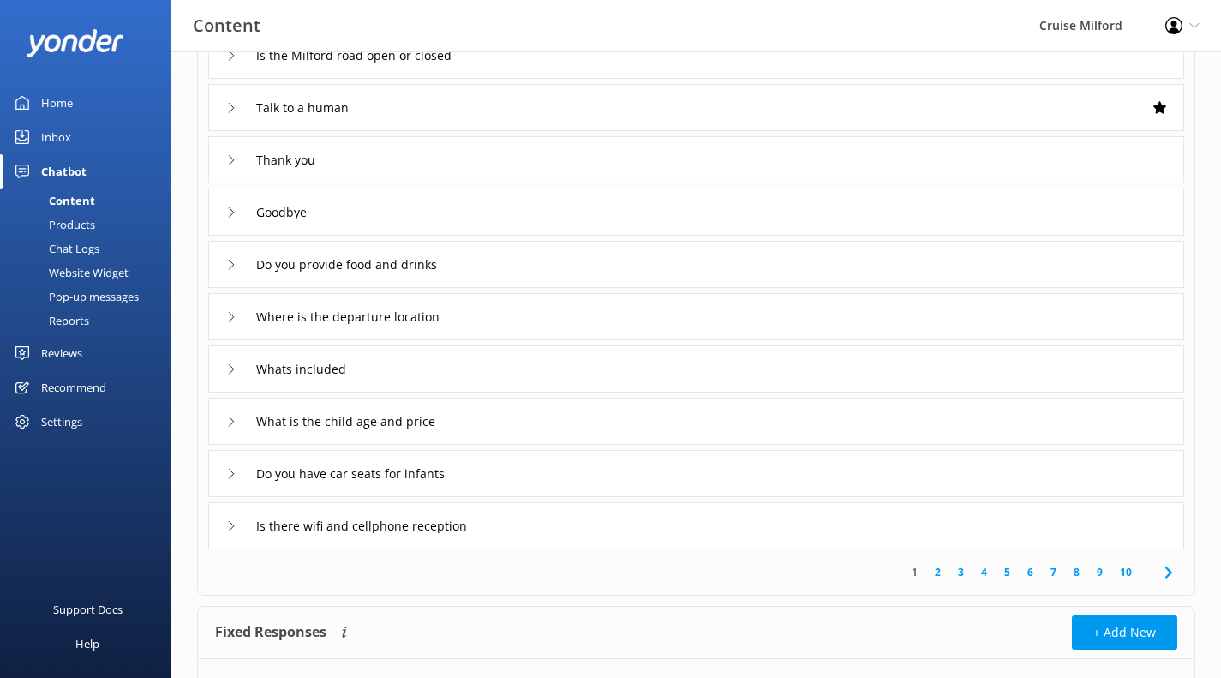
scroll to position [174, 0]
click at [1124, 572] on link "10" at bounding box center [1125, 571] width 29 height 16
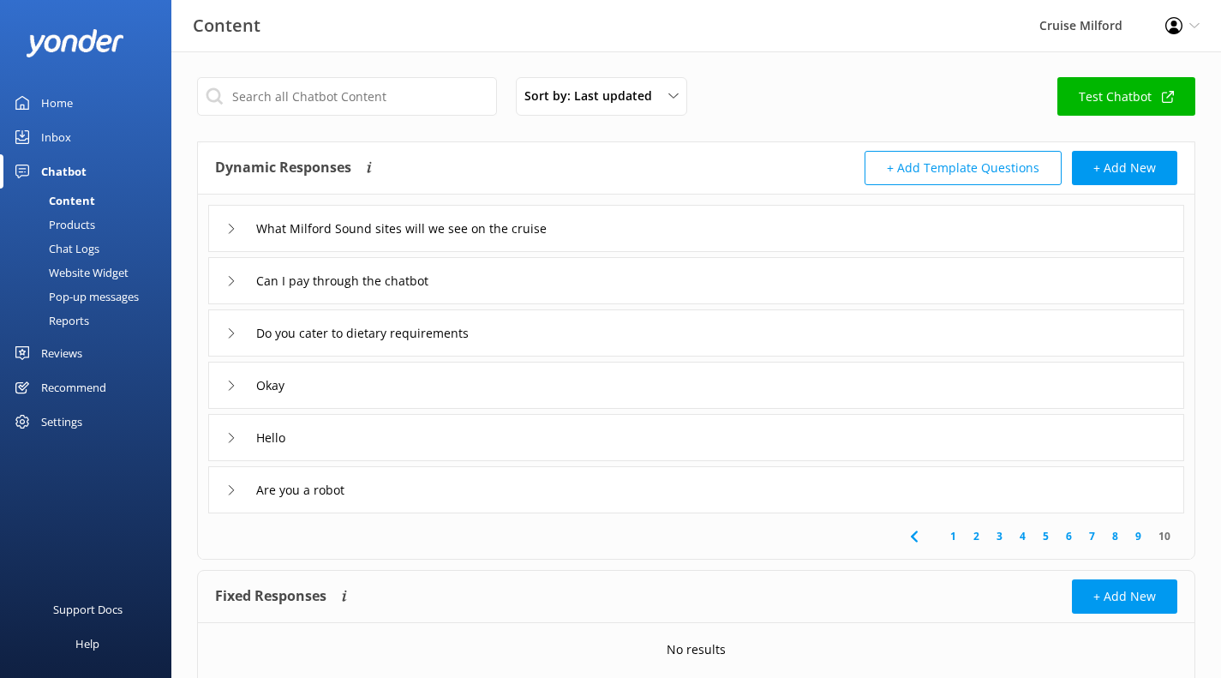
click at [1136, 534] on link "9" at bounding box center [1137, 536] width 23 height 16
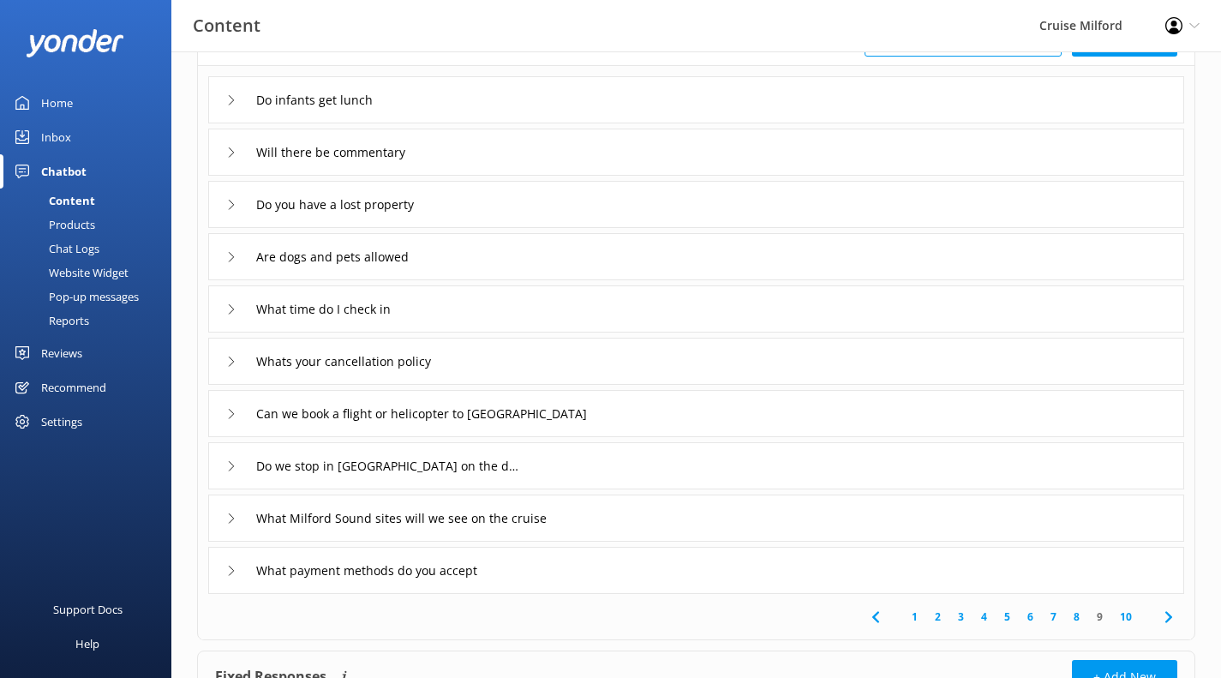
scroll to position [146, 0]
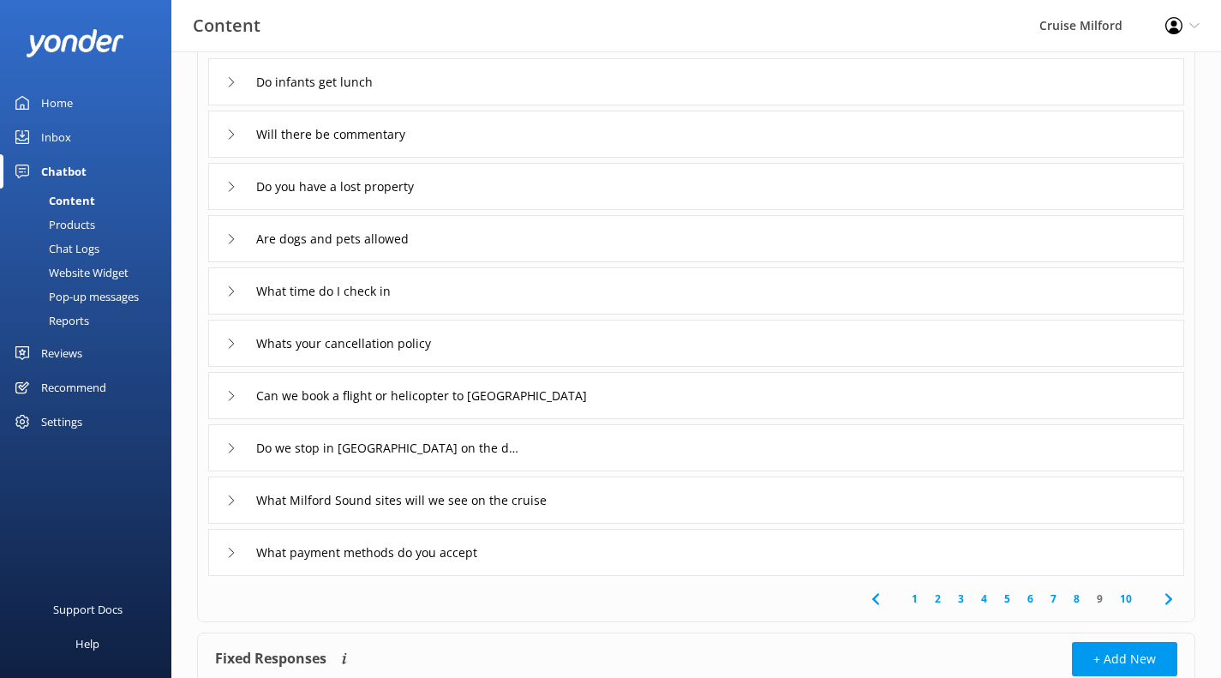
click at [794, 380] on div "Can we book a flight or helicopter to [GEOGRAPHIC_DATA]" at bounding box center [696, 395] width 976 height 47
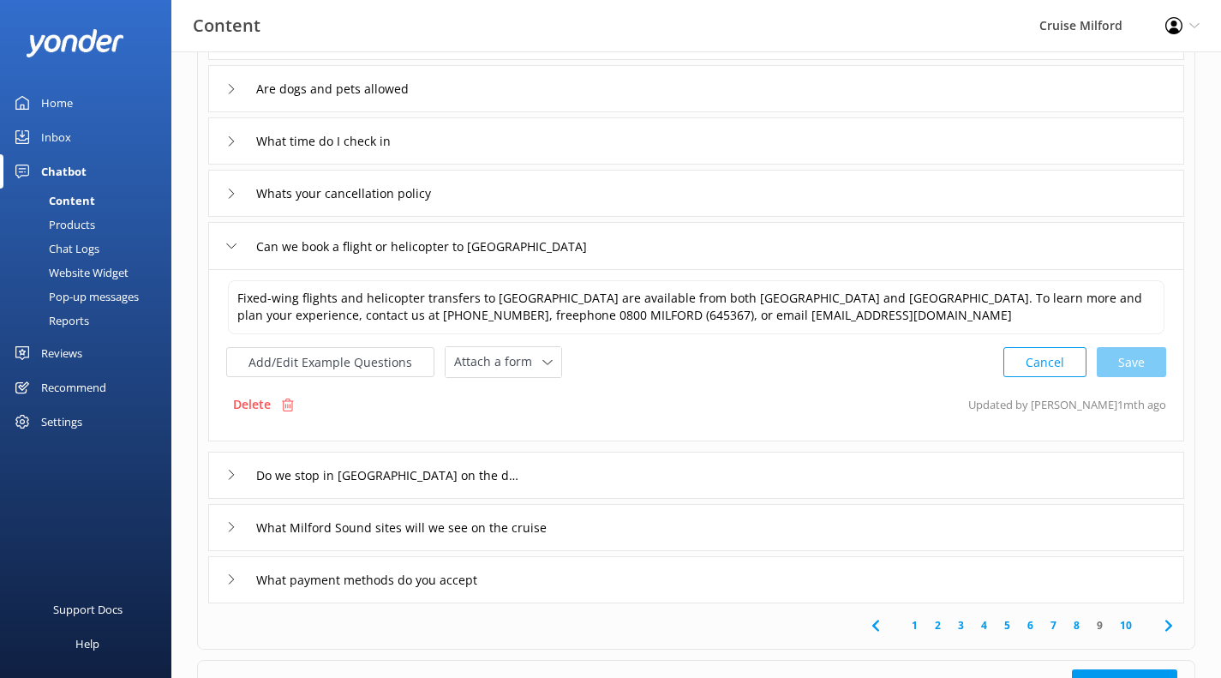
scroll to position [297, 0]
click at [666, 471] on div "Do we stop in [GEOGRAPHIC_DATA] on the day trip" at bounding box center [696, 474] width 976 height 47
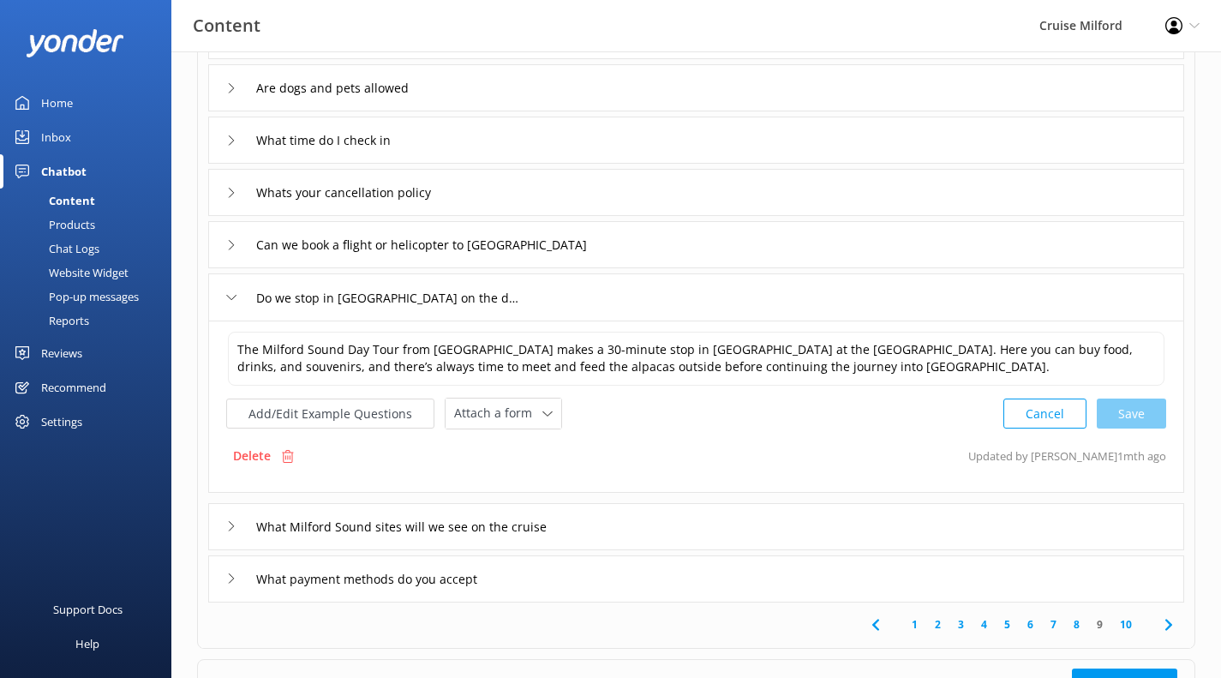
click at [612, 576] on div "What payment methods do you accept" at bounding box center [696, 578] width 976 height 47
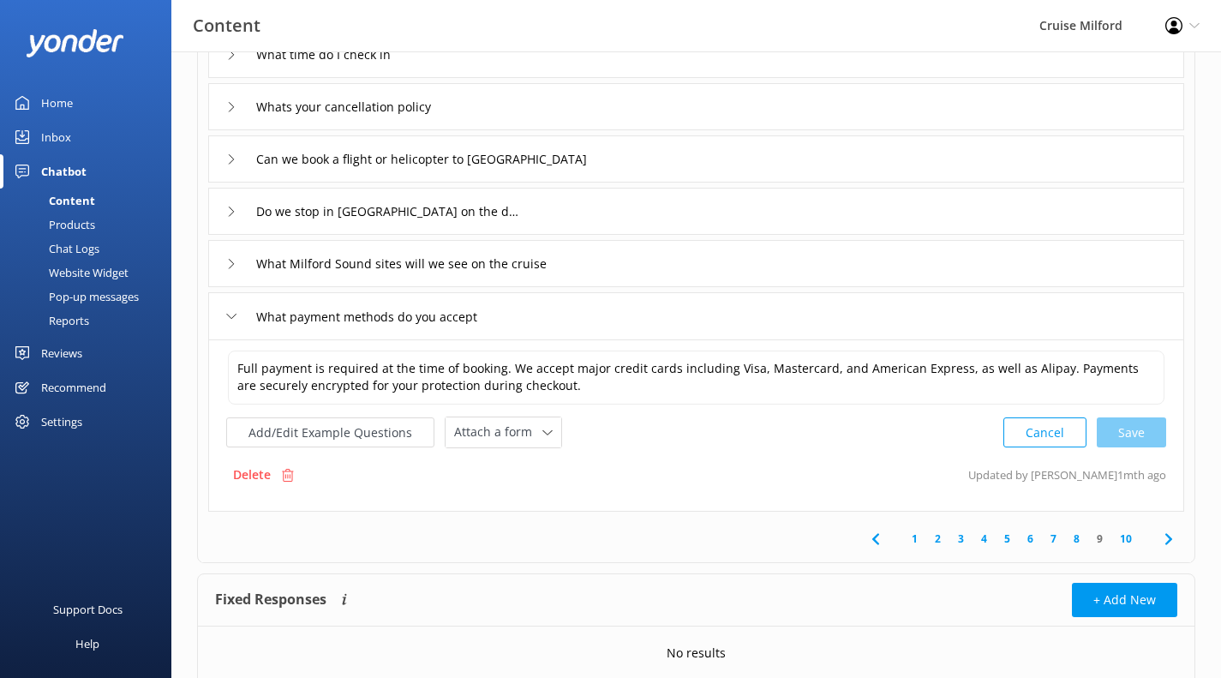
scroll to position [447, 0]
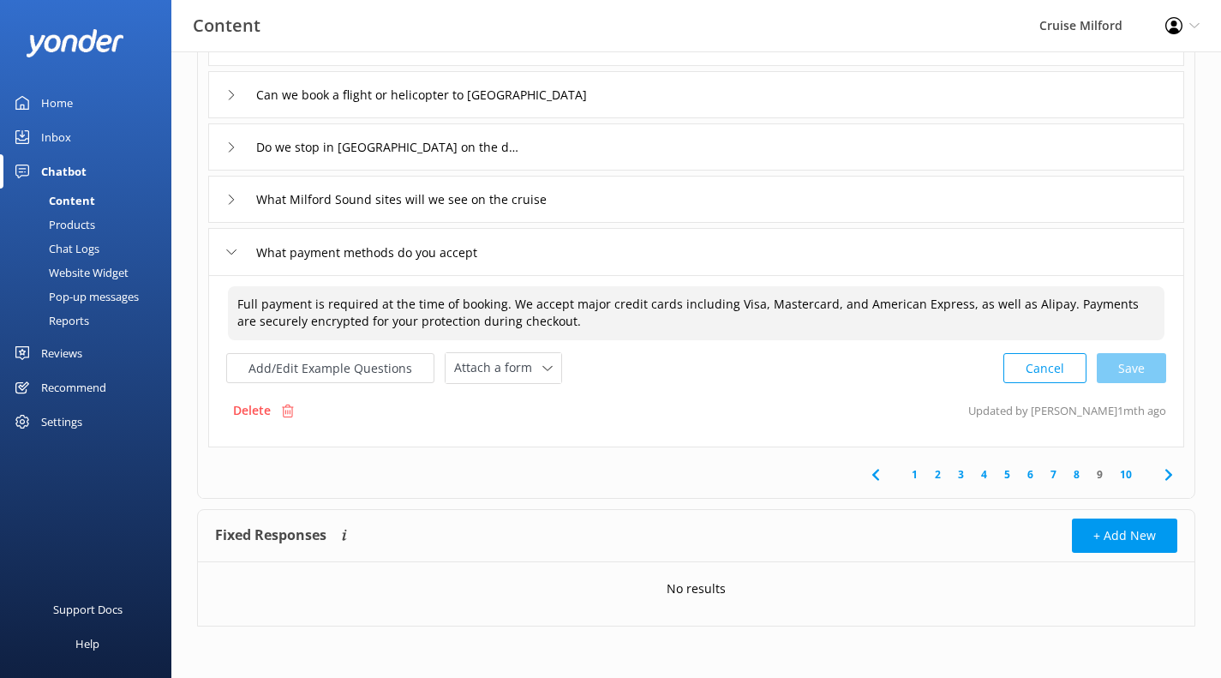
click at [498, 306] on textarea "Full payment is required at the time of booking. We accept major credit cards i…" at bounding box center [696, 313] width 936 height 54
click at [1122, 372] on div "Cancel Loading.." at bounding box center [1085, 368] width 162 height 32
type textarea "Full payment is required at the time of booking through our website. We accept …"
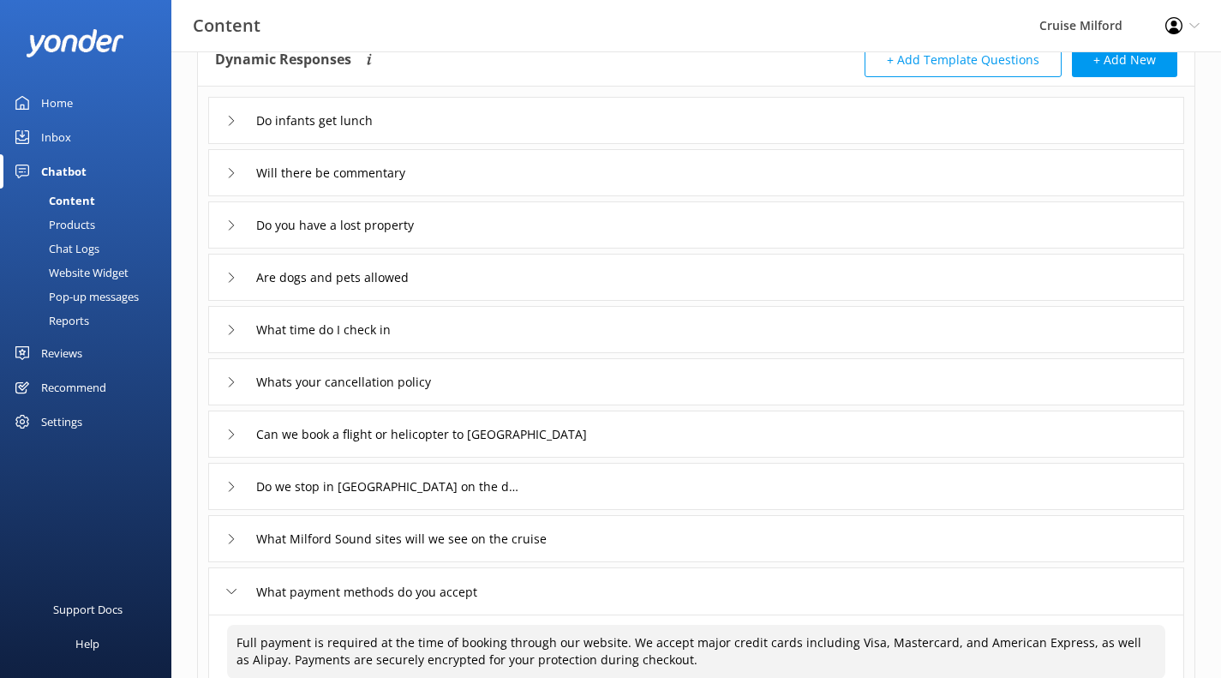
scroll to position [107, 0]
